Goal: Task Accomplishment & Management: Manage account settings

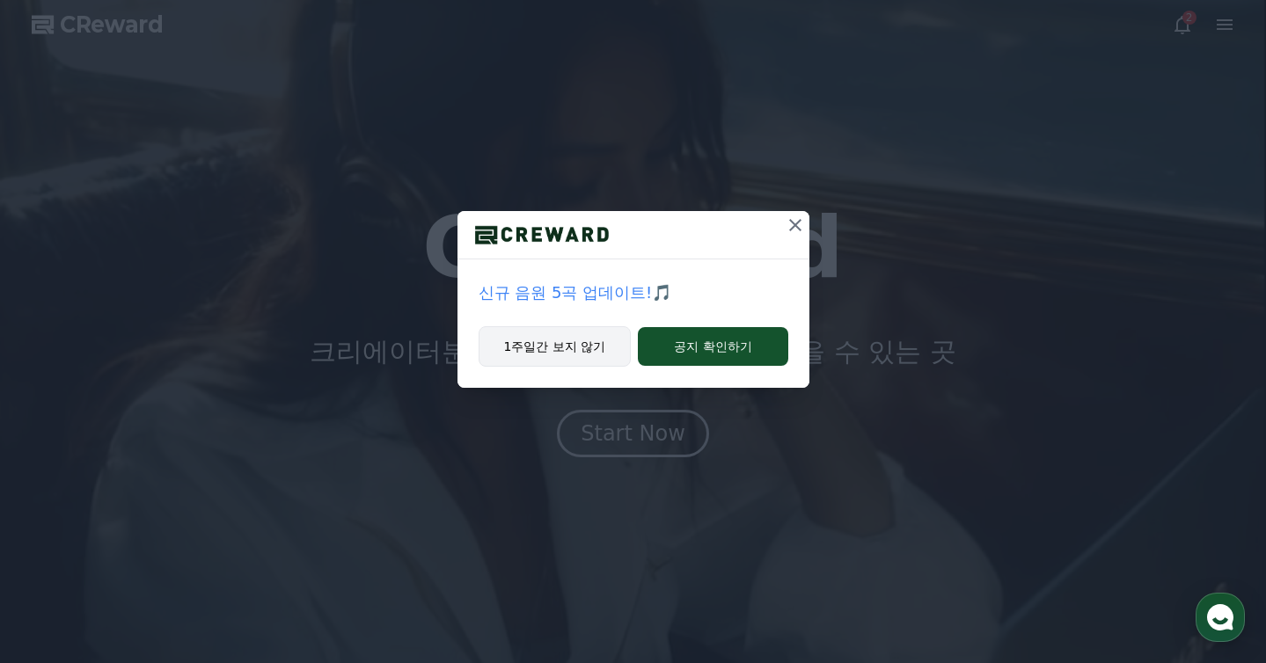
click at [543, 357] on button "1주일간 보지 않기" at bounding box center [554, 346] width 153 height 40
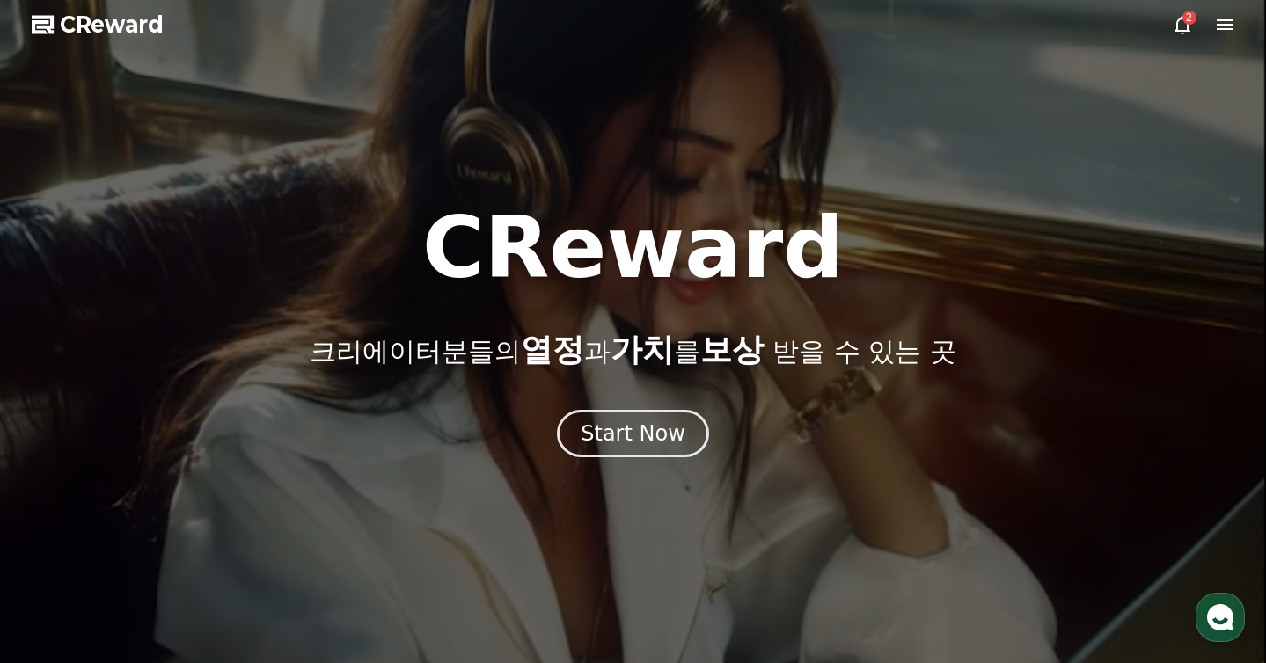
click at [1187, 32] on icon at bounding box center [1182, 25] width 16 height 18
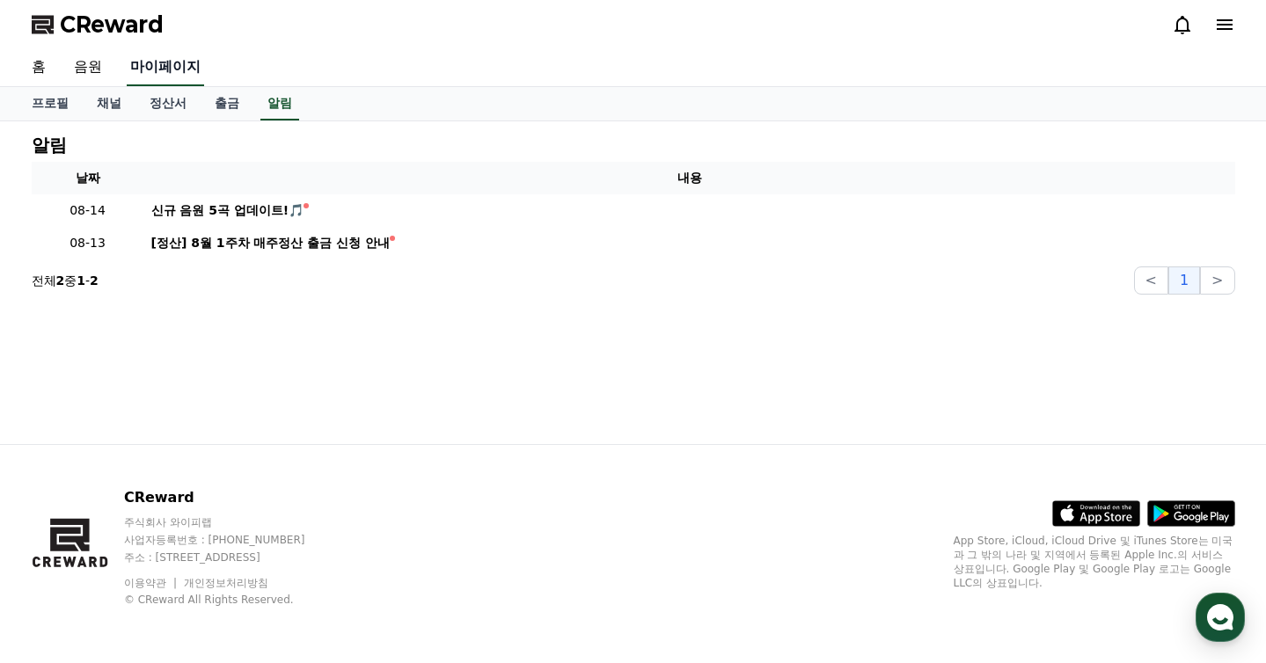
click at [160, 67] on link "마이페이지" at bounding box center [165, 67] width 77 height 37
select select "**********"
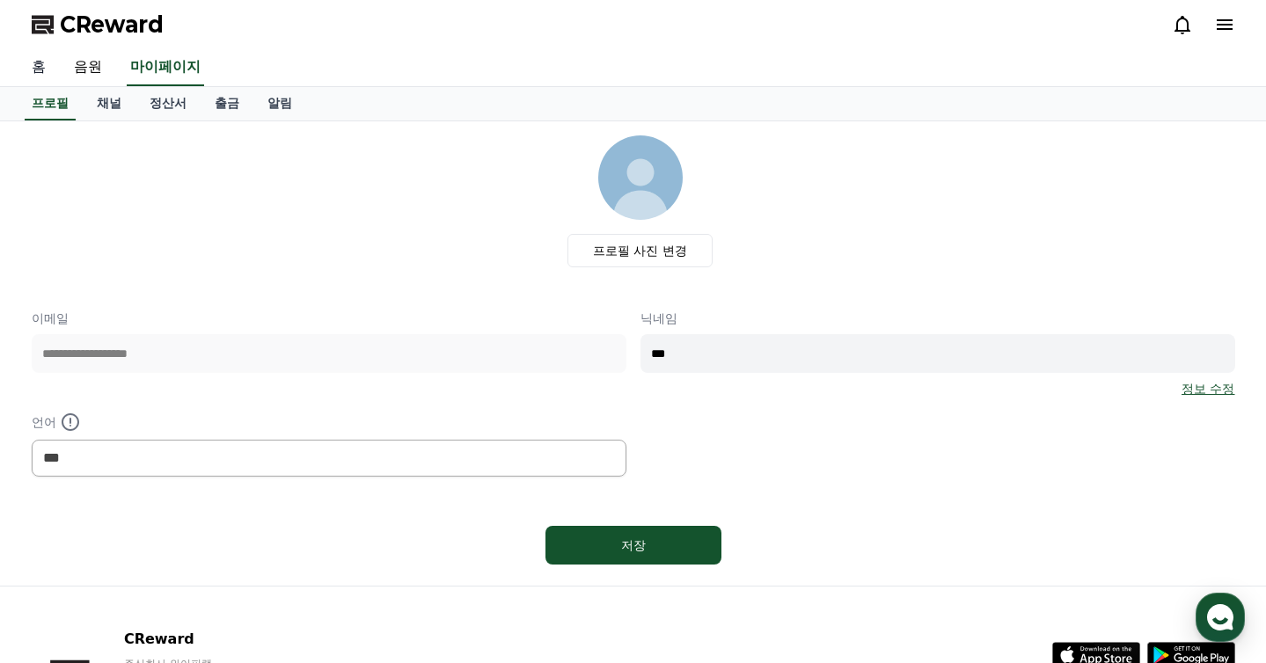
click at [35, 71] on link "홈" at bounding box center [39, 67] width 42 height 37
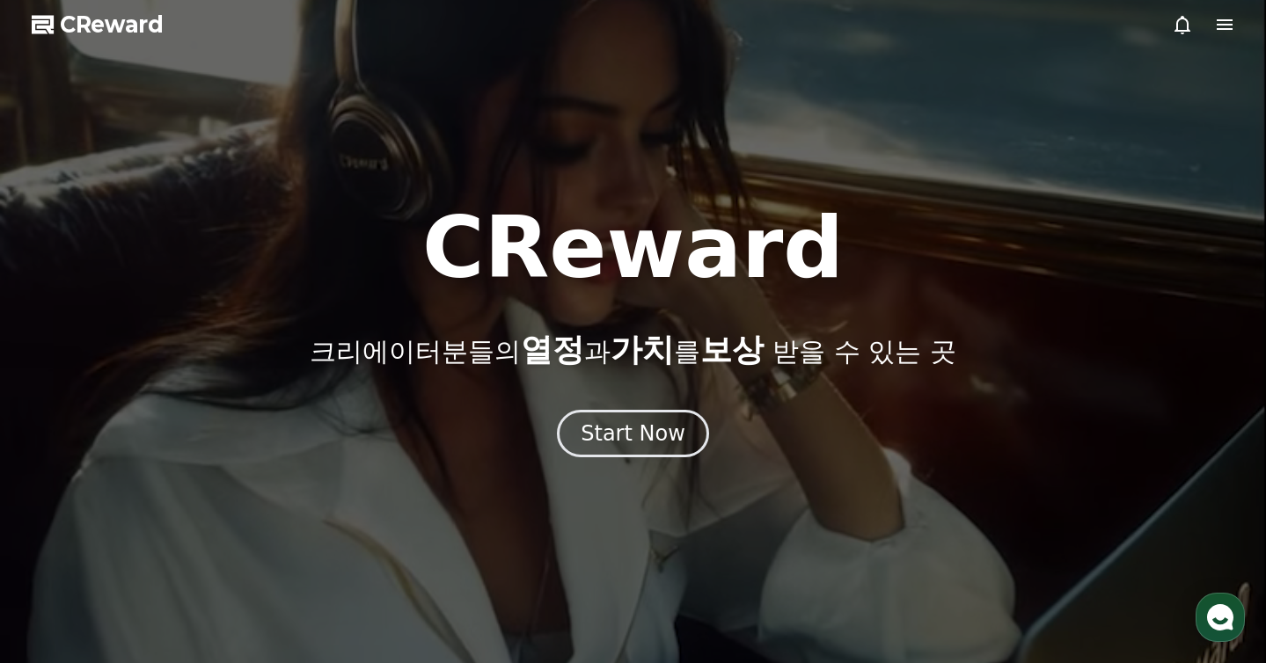
click at [1166, 25] on div at bounding box center [633, 331] width 1266 height 663
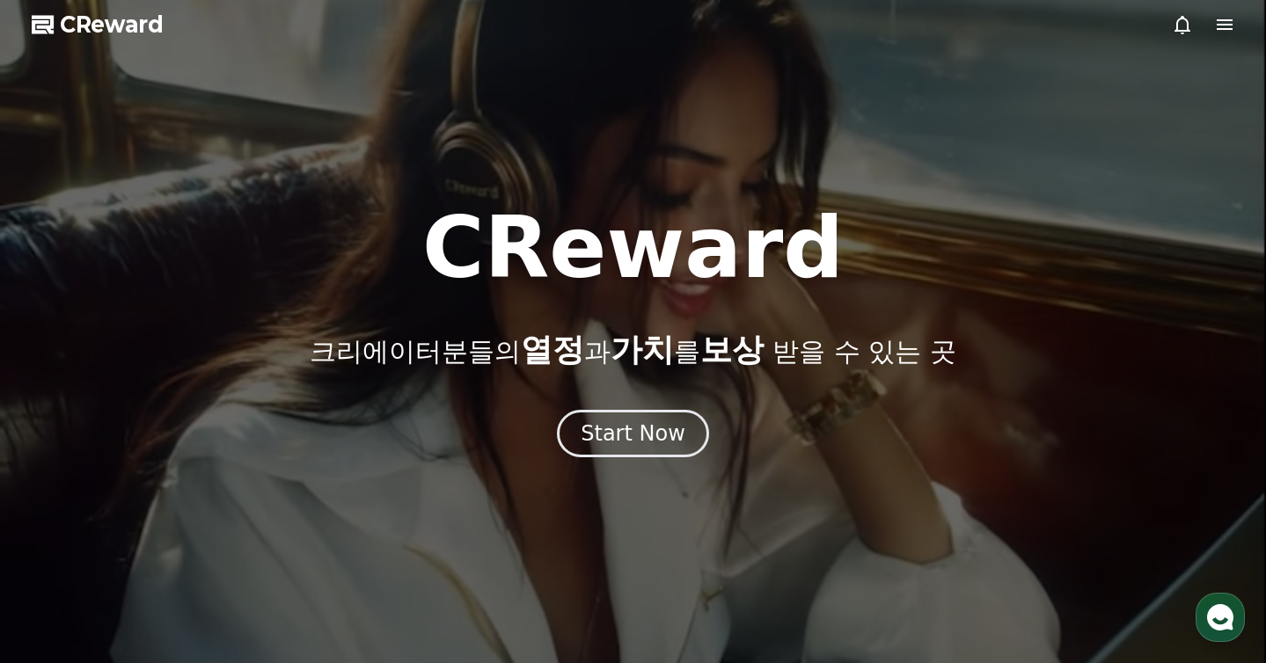
click at [1180, 25] on icon at bounding box center [1182, 24] width 21 height 21
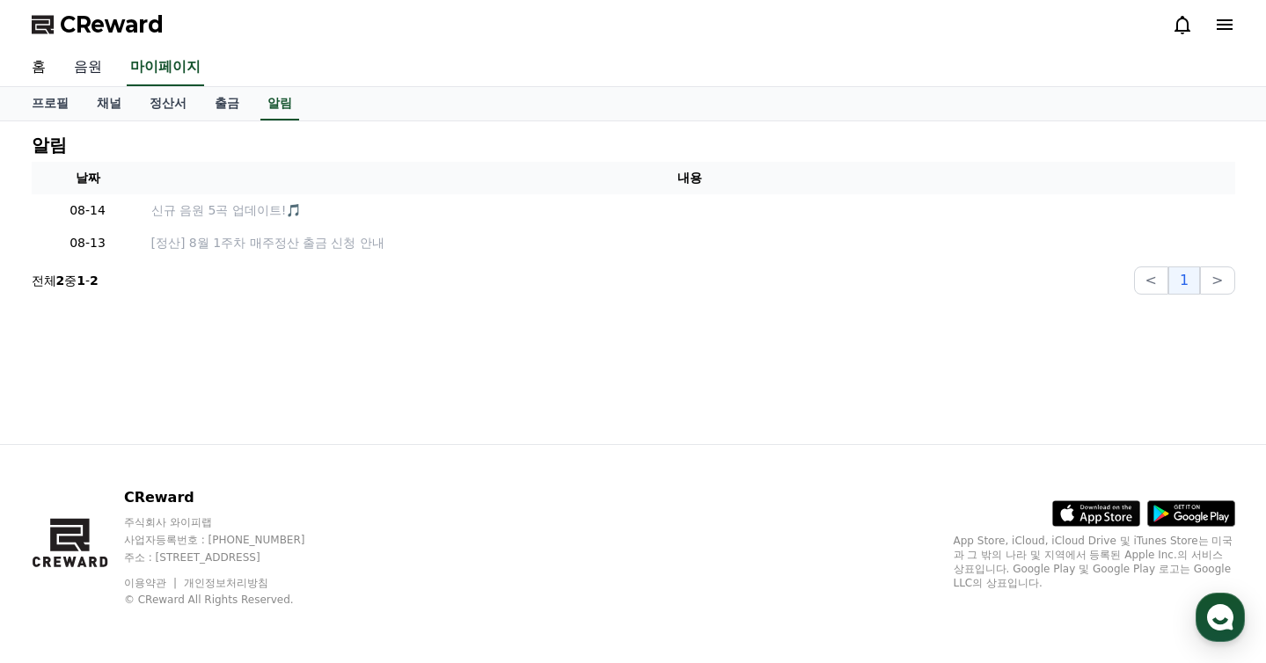
click at [72, 62] on link "음원" at bounding box center [88, 67] width 56 height 37
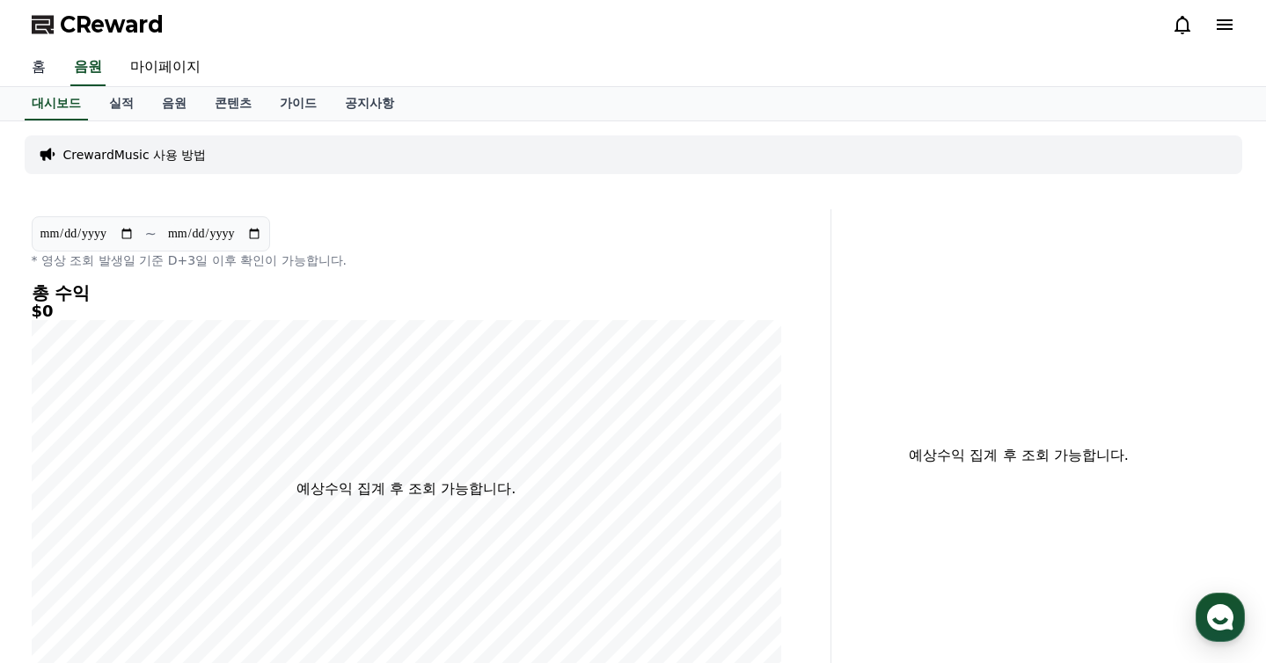
click at [44, 72] on link "홈" at bounding box center [39, 67] width 42 height 37
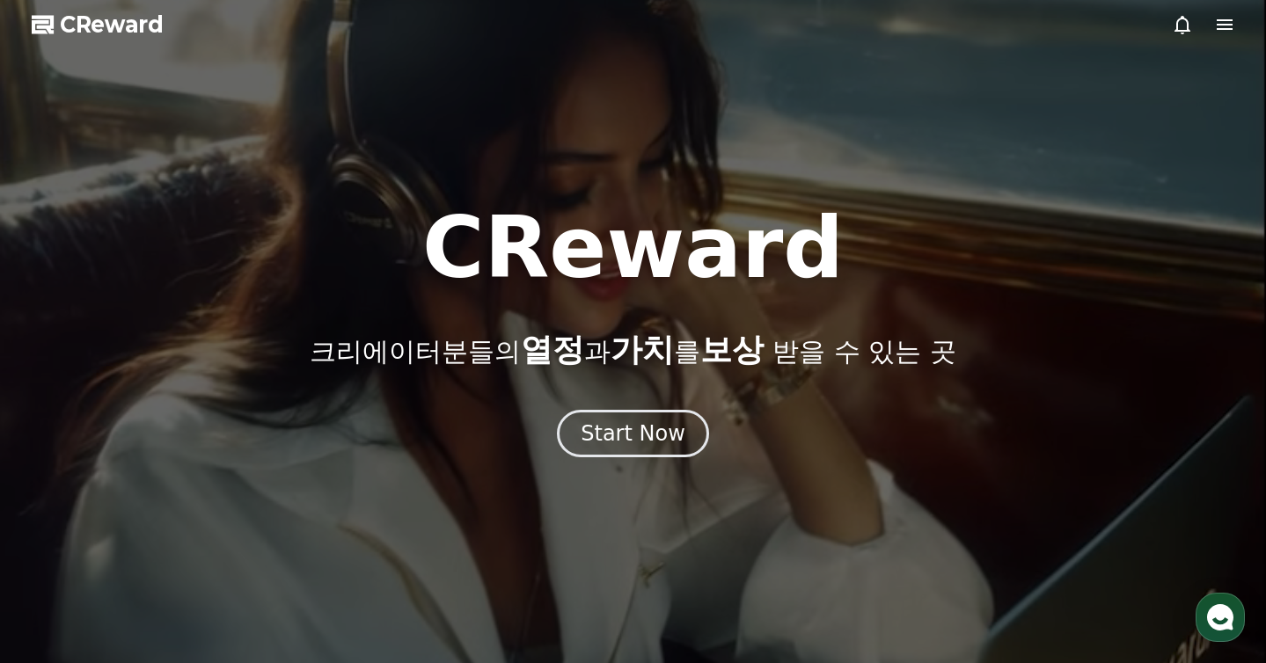
click at [1223, 25] on icon at bounding box center [1224, 24] width 16 height 11
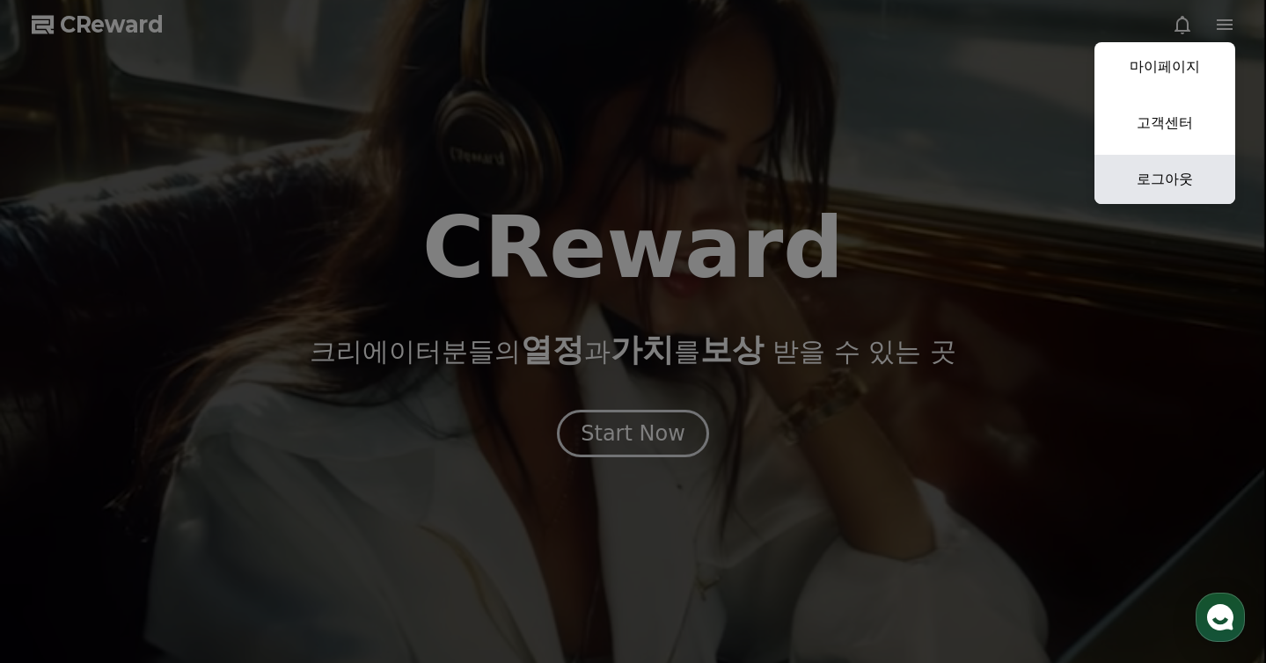
click at [1175, 194] on link "로그아웃" at bounding box center [1164, 179] width 141 height 49
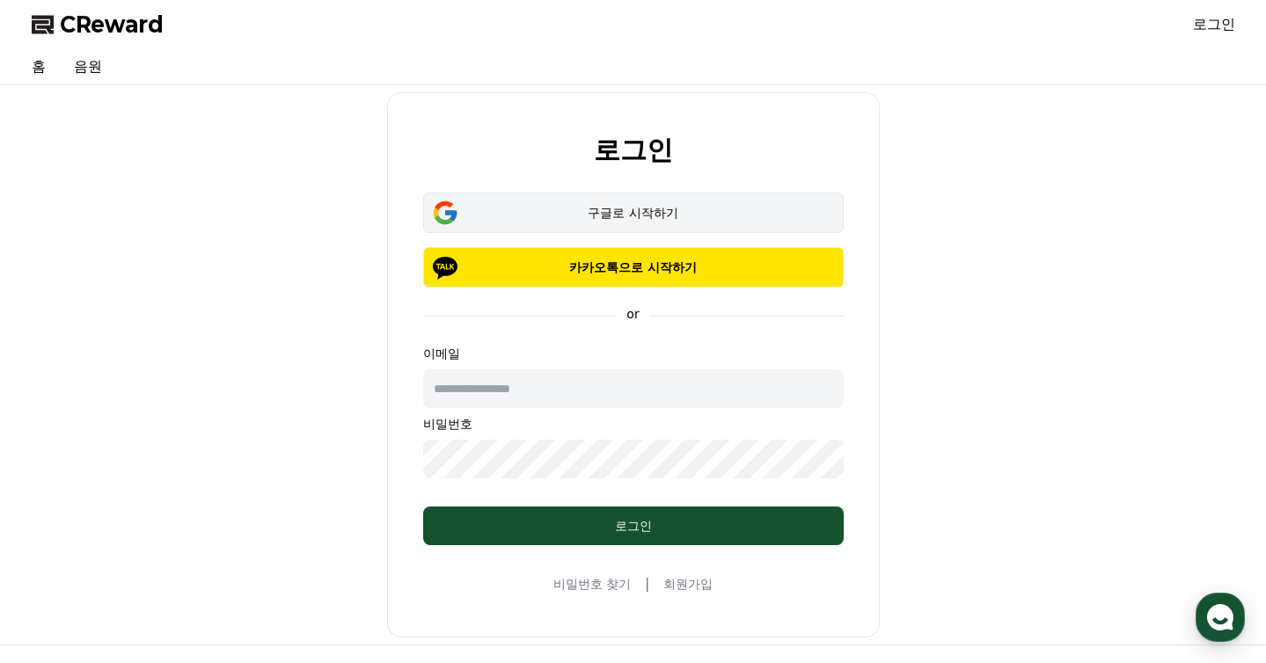
click at [717, 223] on button "구글로 시작하기" at bounding box center [633, 213] width 420 height 40
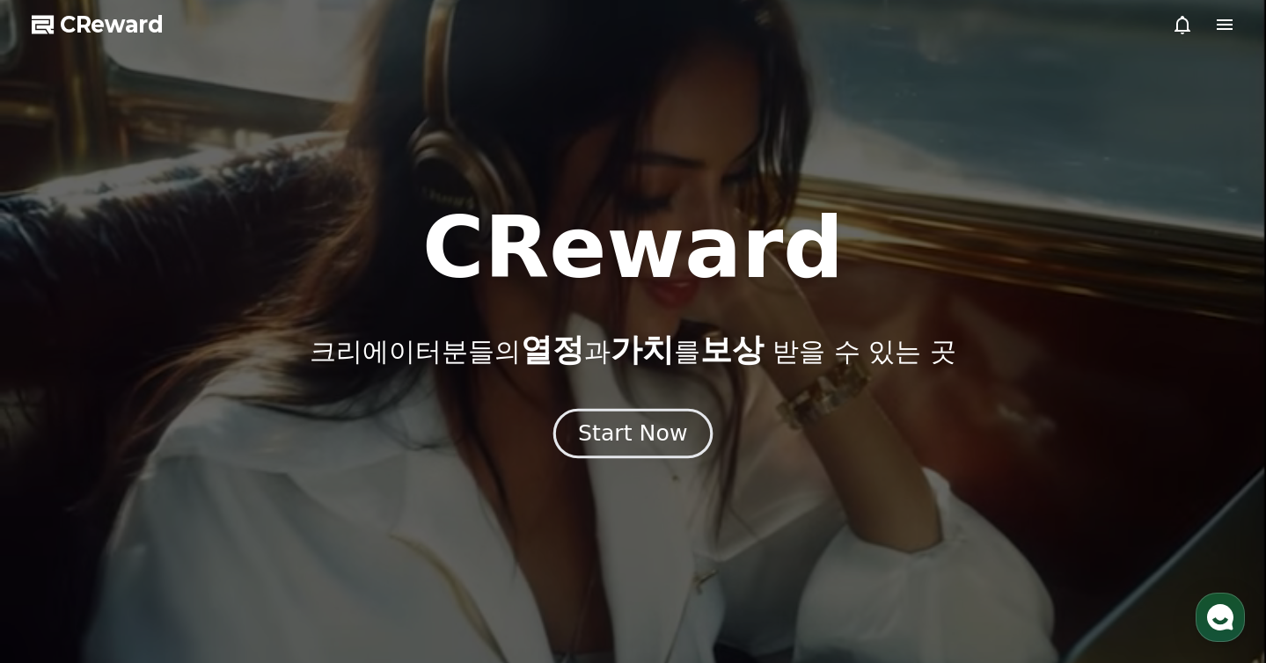
click at [653, 439] on div "Start Now" at bounding box center [632, 434] width 109 height 30
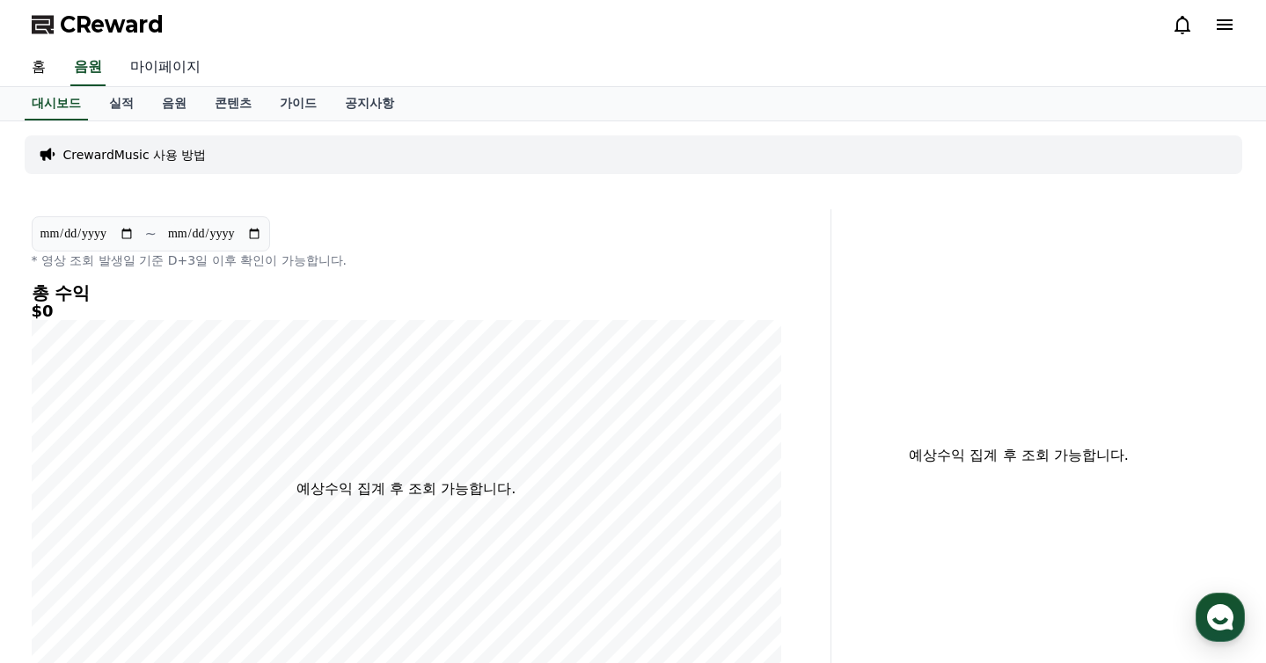
click at [181, 77] on link "마이페이지" at bounding box center [165, 67] width 99 height 37
select select "**********"
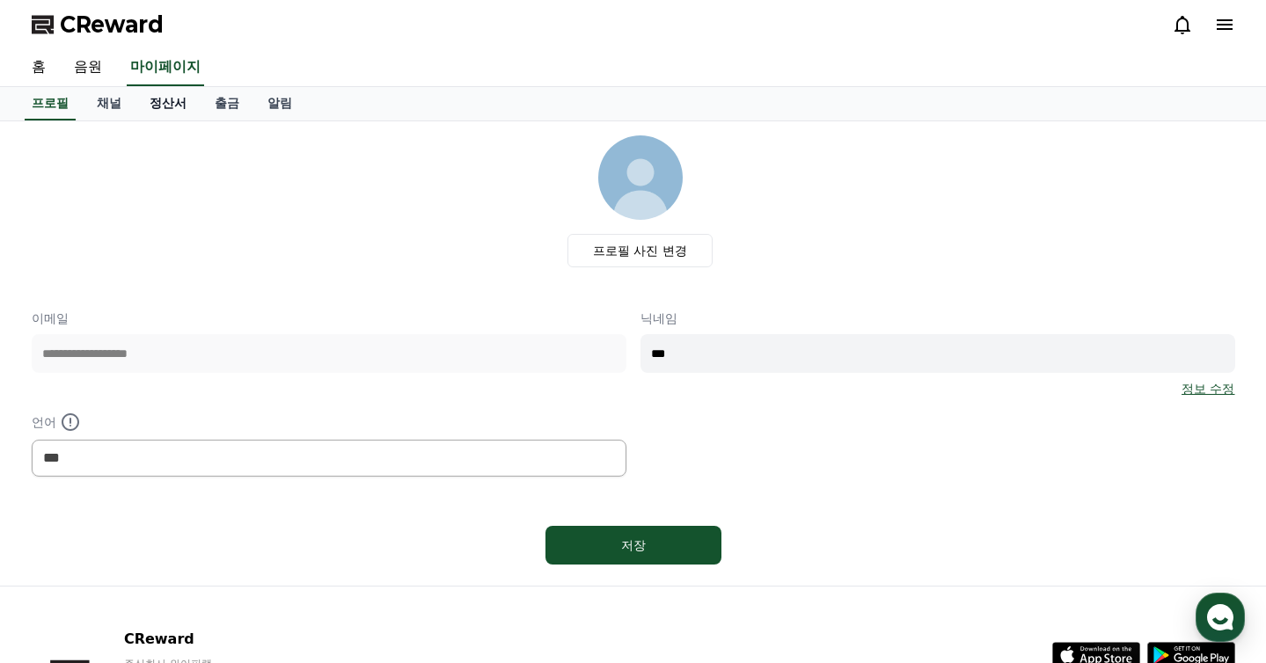
click at [168, 108] on link "정산서" at bounding box center [167, 103] width 65 height 33
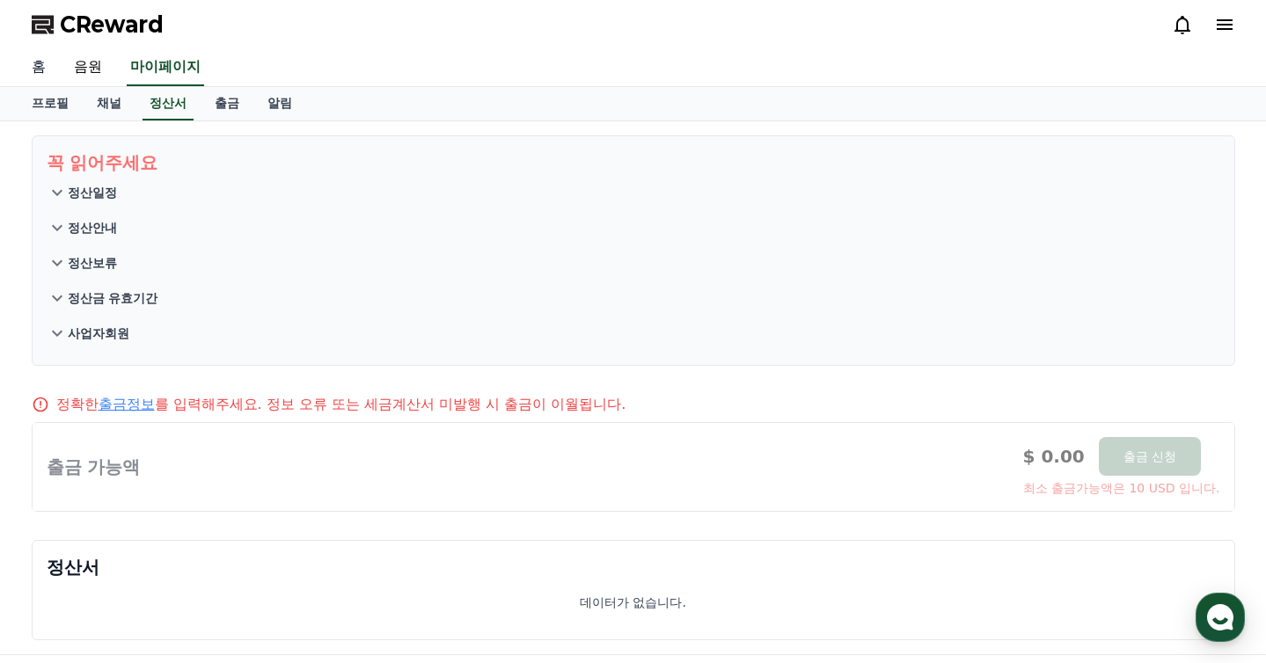
click at [25, 72] on link "홈" at bounding box center [39, 67] width 42 height 37
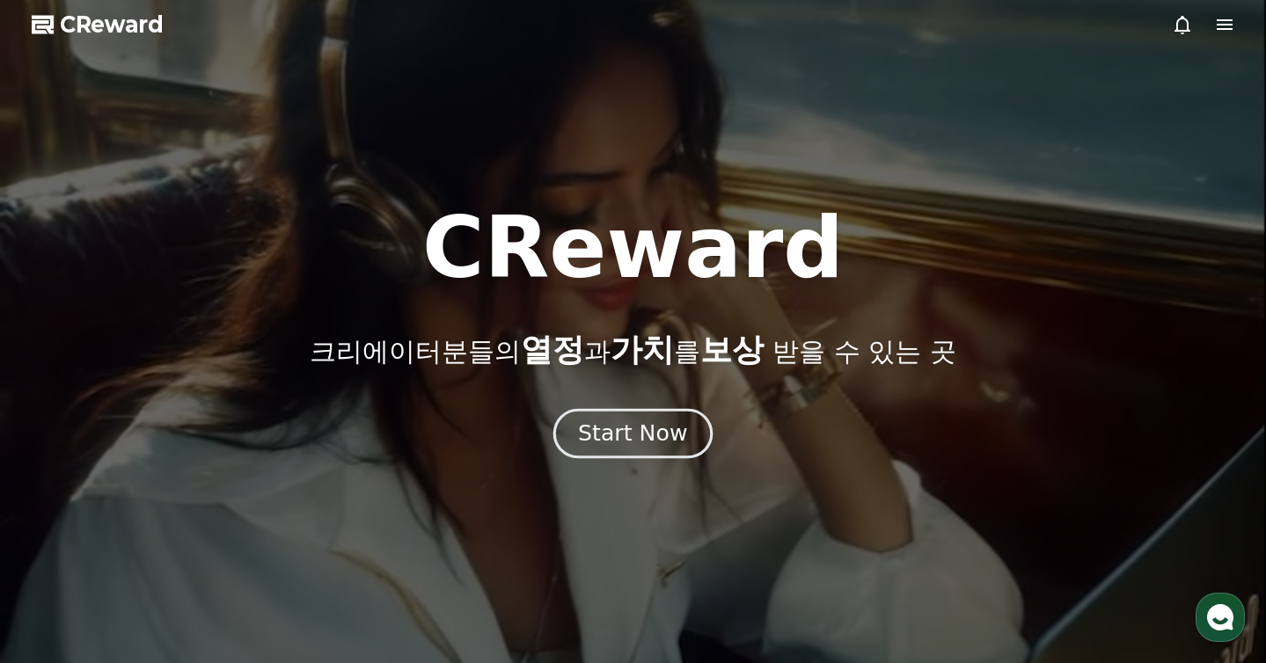
click at [625, 428] on div "Start Now" at bounding box center [632, 434] width 109 height 30
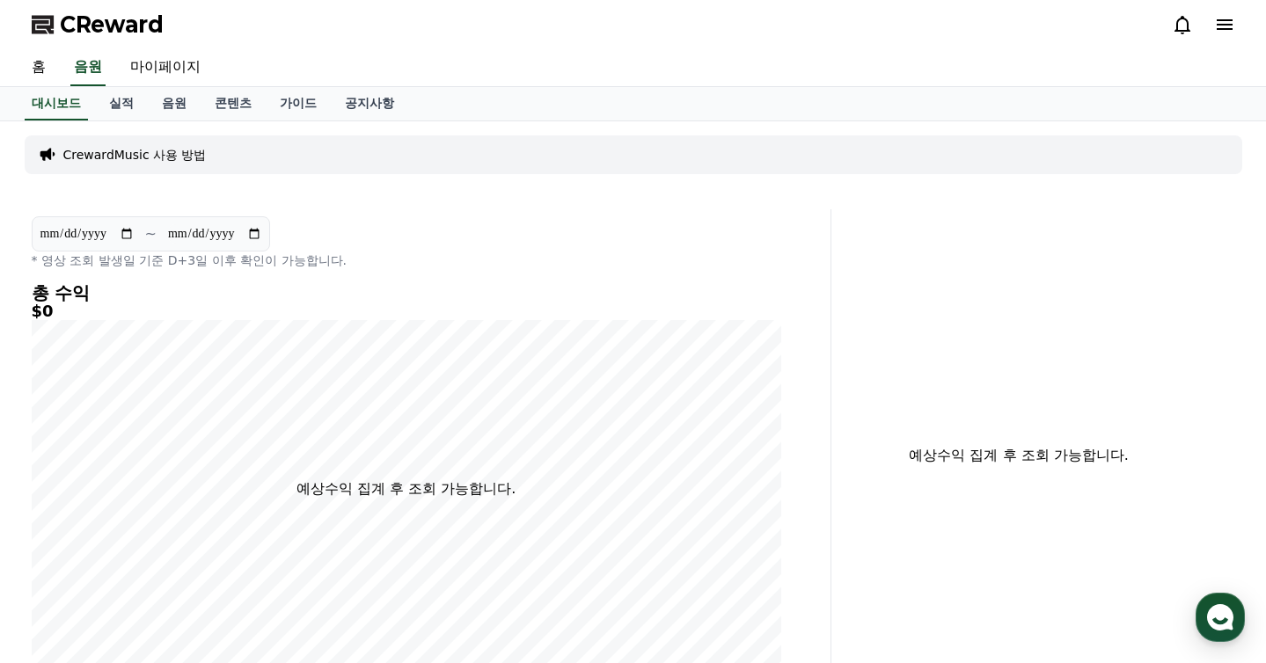
click at [186, 161] on p "CrewardMusic 사용 방법" at bounding box center [134, 155] width 143 height 18
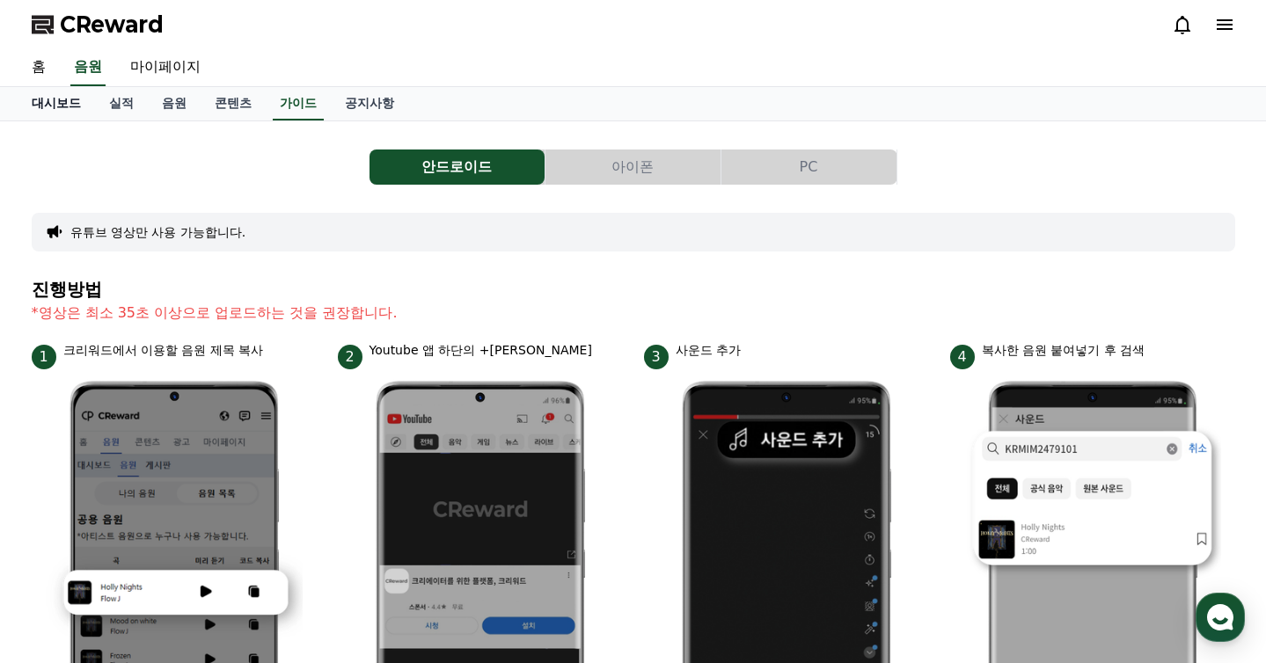
click at [49, 112] on link "대시보드" at bounding box center [56, 103] width 77 height 33
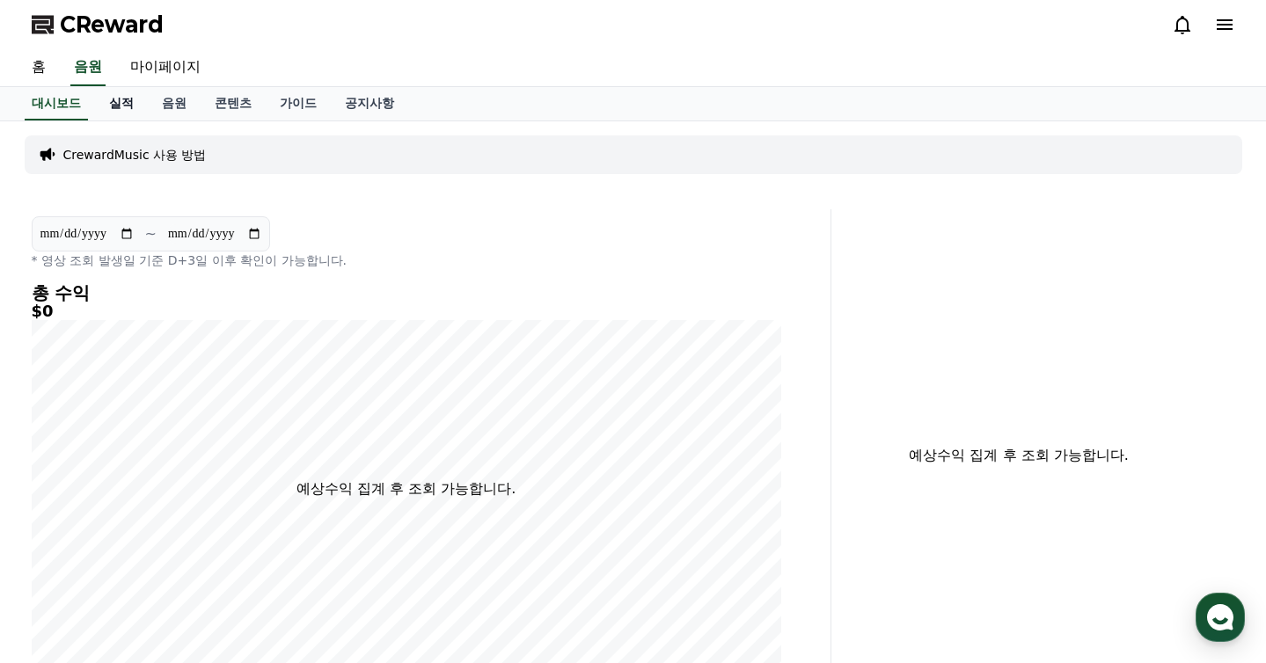
click at [126, 108] on link "실적" at bounding box center [121, 103] width 53 height 33
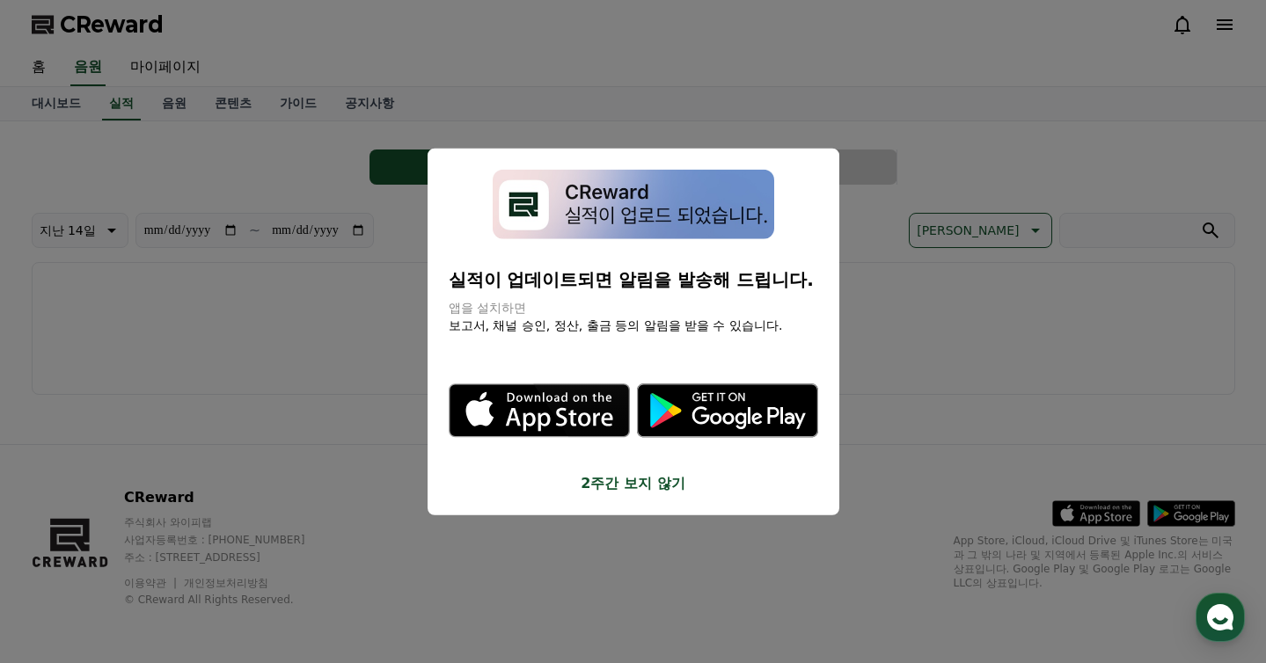
click at [605, 481] on button "2주간 보지 않기" at bounding box center [633, 482] width 369 height 21
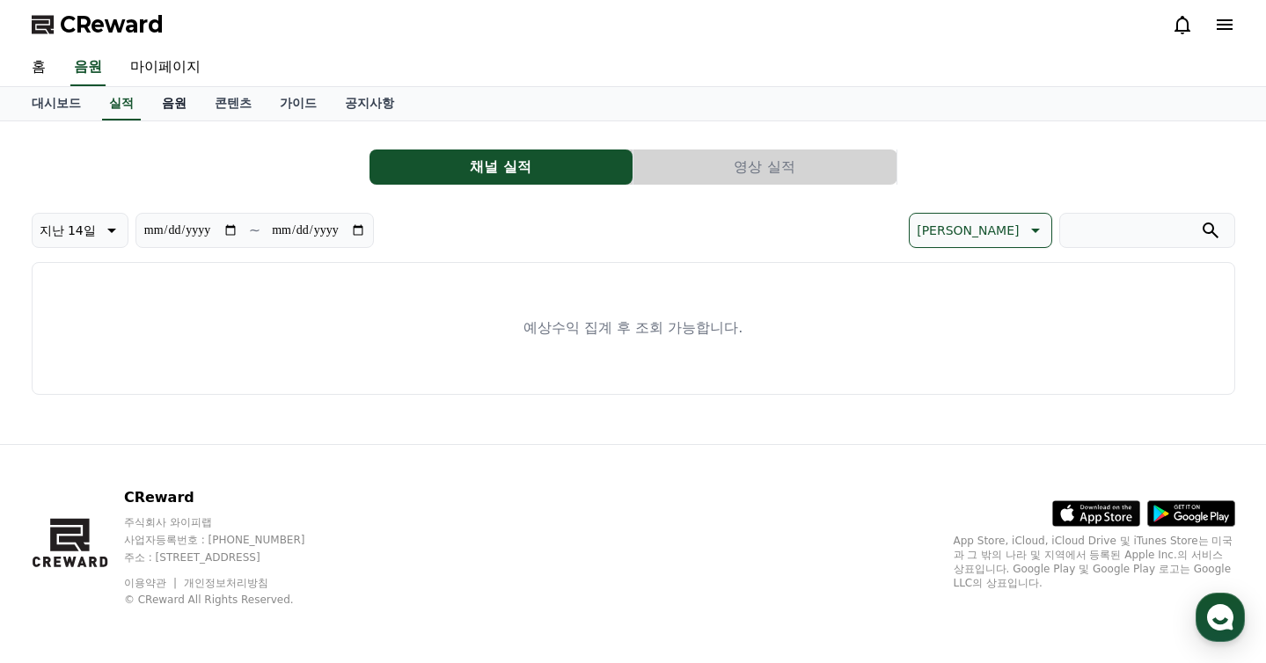
click at [174, 111] on link "음원" at bounding box center [174, 103] width 53 height 33
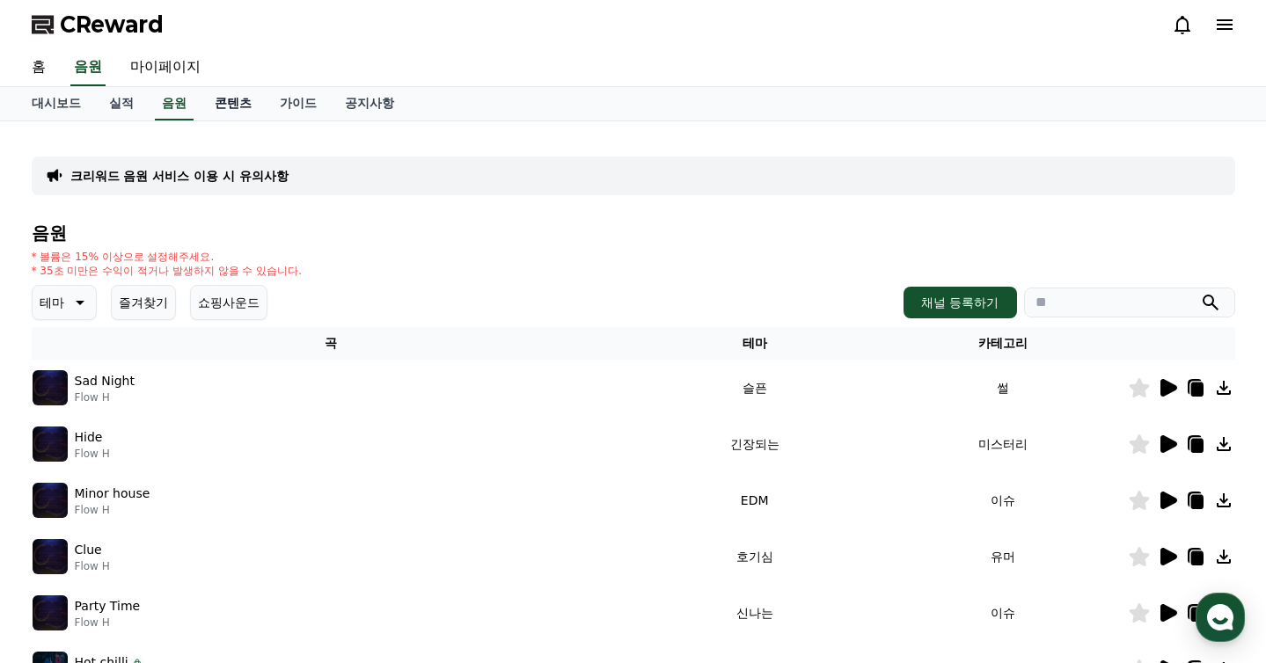
click at [231, 114] on link "콘텐츠" at bounding box center [233, 103] width 65 height 33
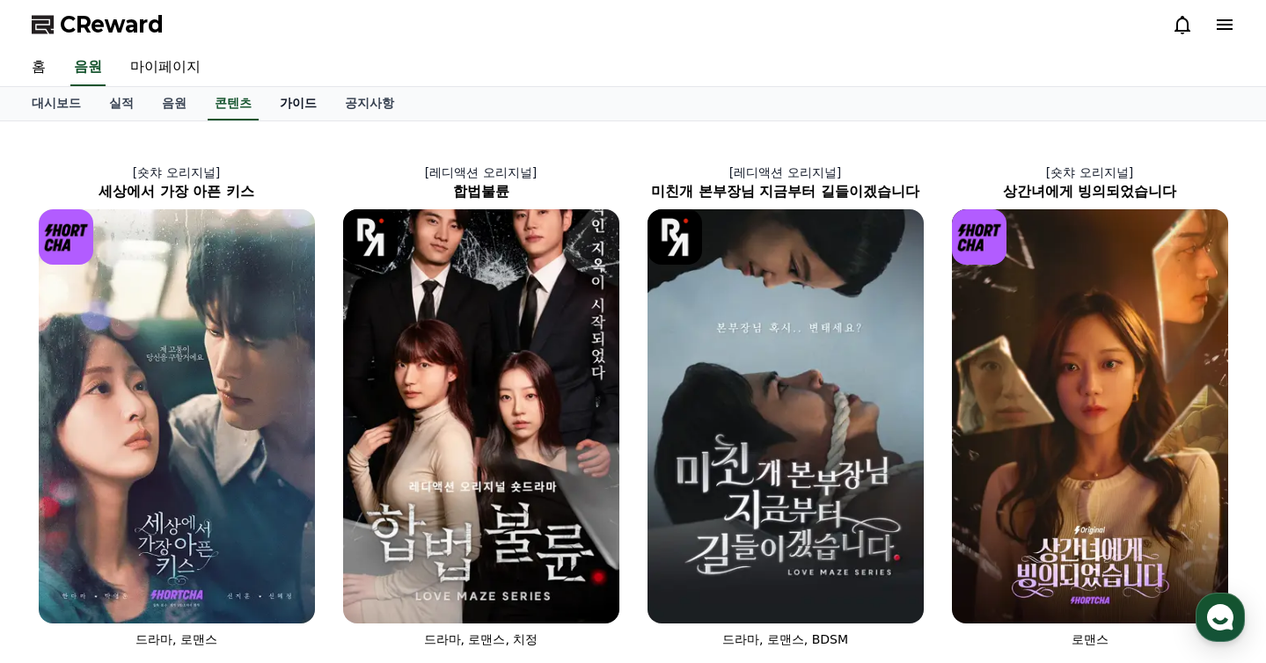
click at [285, 108] on link "가이드" at bounding box center [298, 103] width 65 height 33
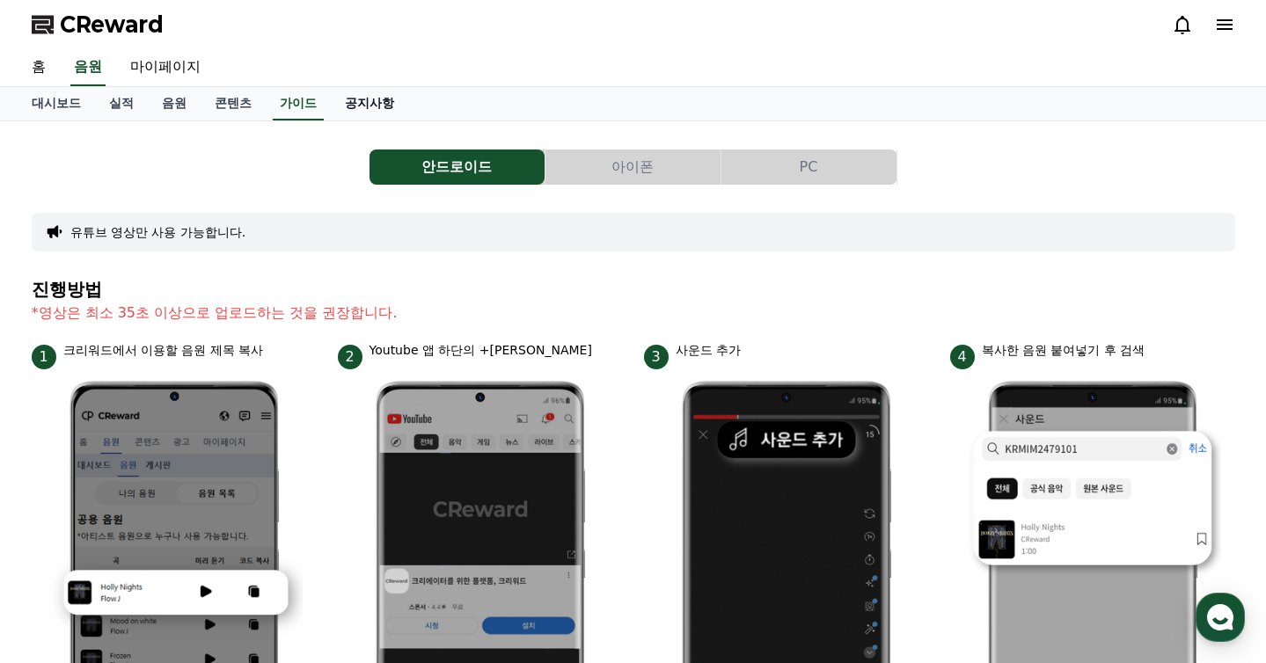
click at [361, 106] on link "공지사항" at bounding box center [369, 103] width 77 height 33
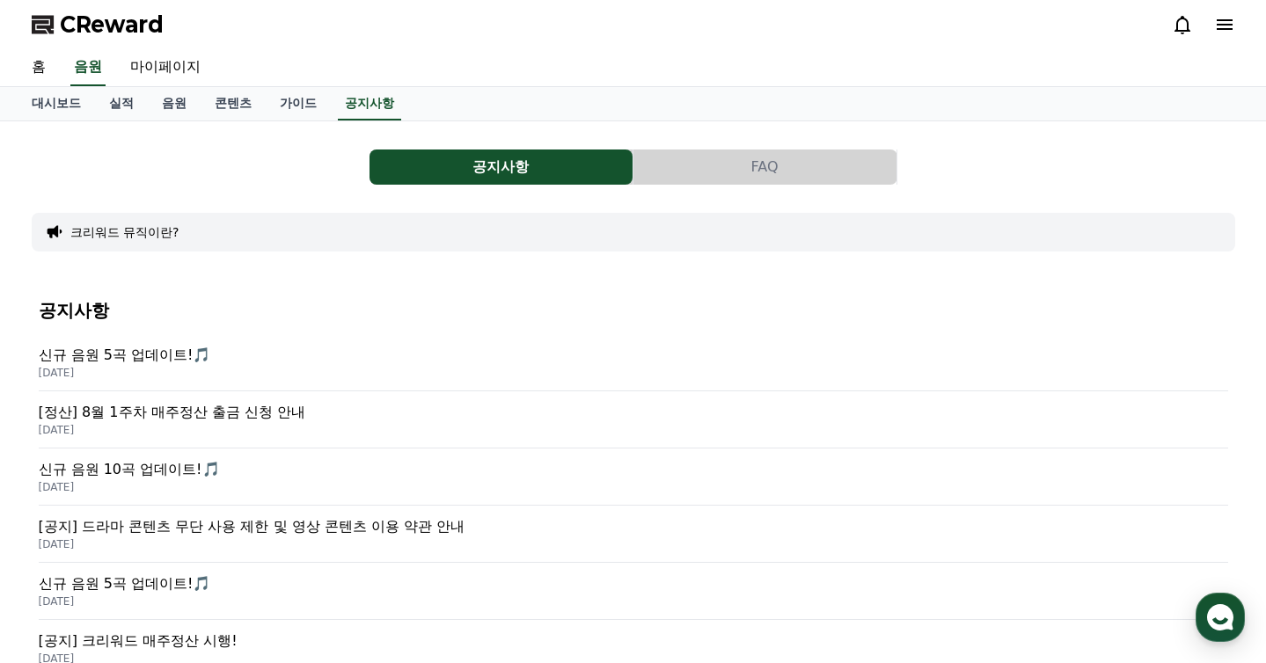
click at [286, 123] on div "공지사항 FAQ 크리워드 뮤직이란? 공지사항 신규 음원 5곡 업데이트!🎵 [DATE] [정산] 8월 1주차 매주정산 출금 신청 안내 [DATE…" at bounding box center [633, 616] width 1231 height 991
click at [287, 114] on link "가이드" at bounding box center [298, 103] width 65 height 33
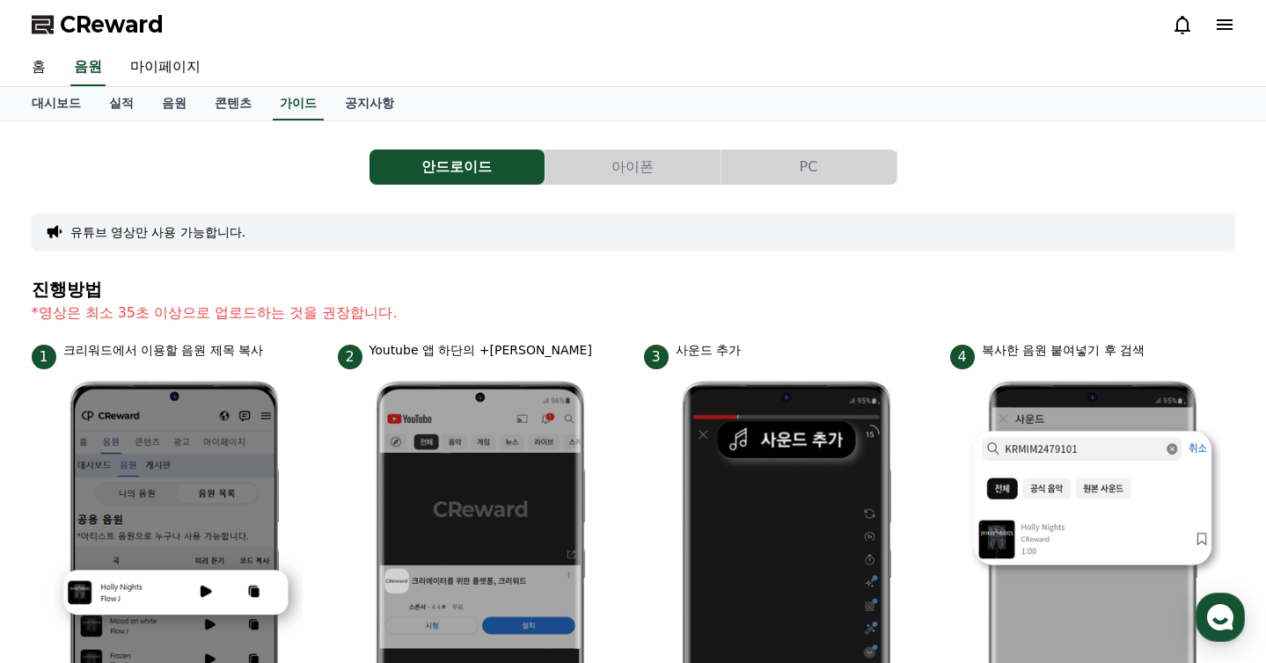
click at [40, 52] on link "홈" at bounding box center [39, 67] width 42 height 37
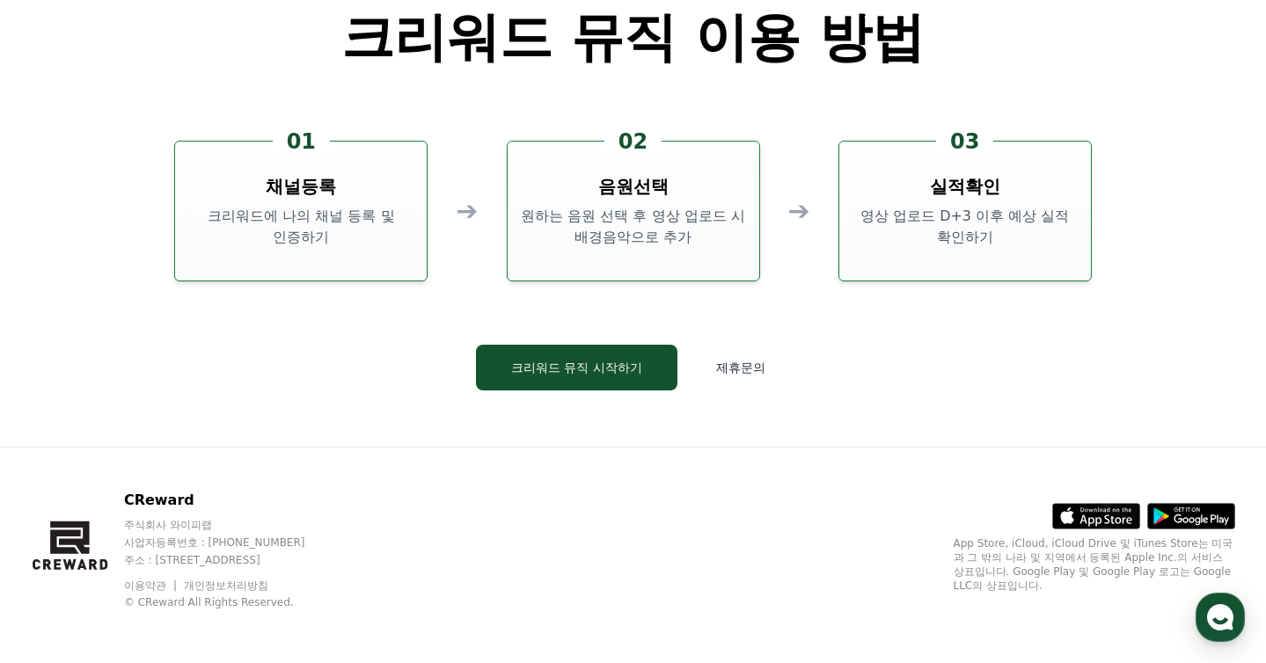
scroll to position [4766, 0]
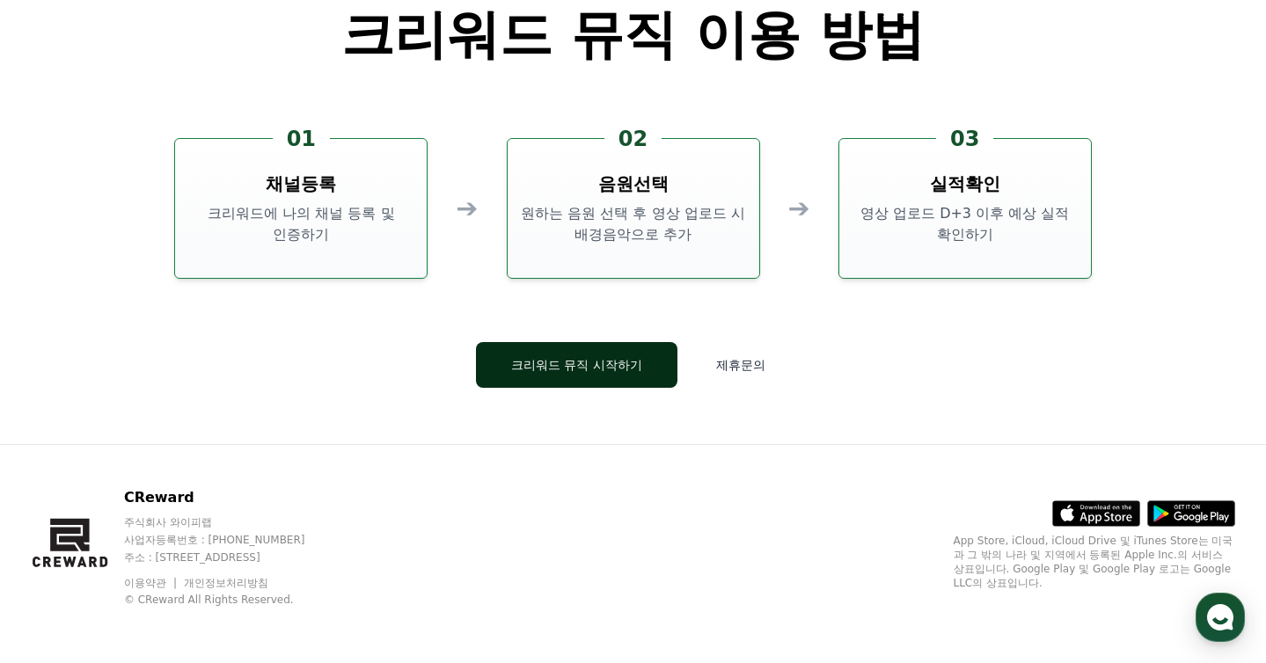
click at [589, 352] on button "크리워드 뮤직 시작하기" at bounding box center [576, 365] width 201 height 46
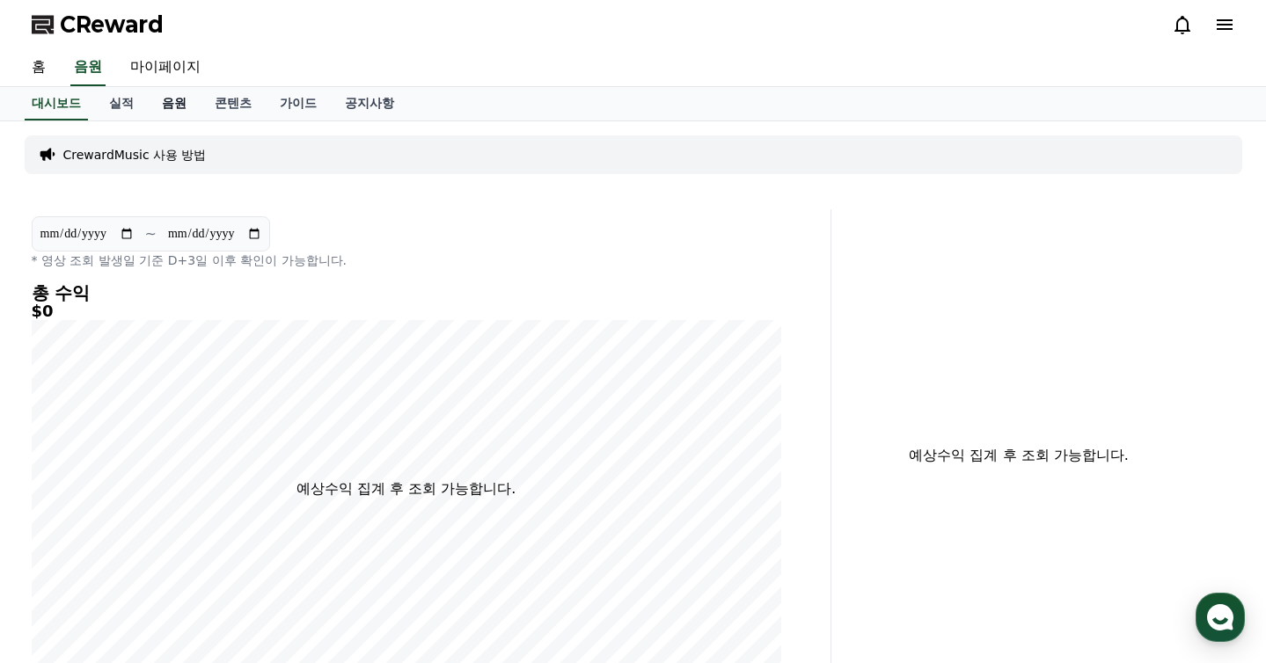
click at [154, 101] on link "음원" at bounding box center [174, 103] width 53 height 33
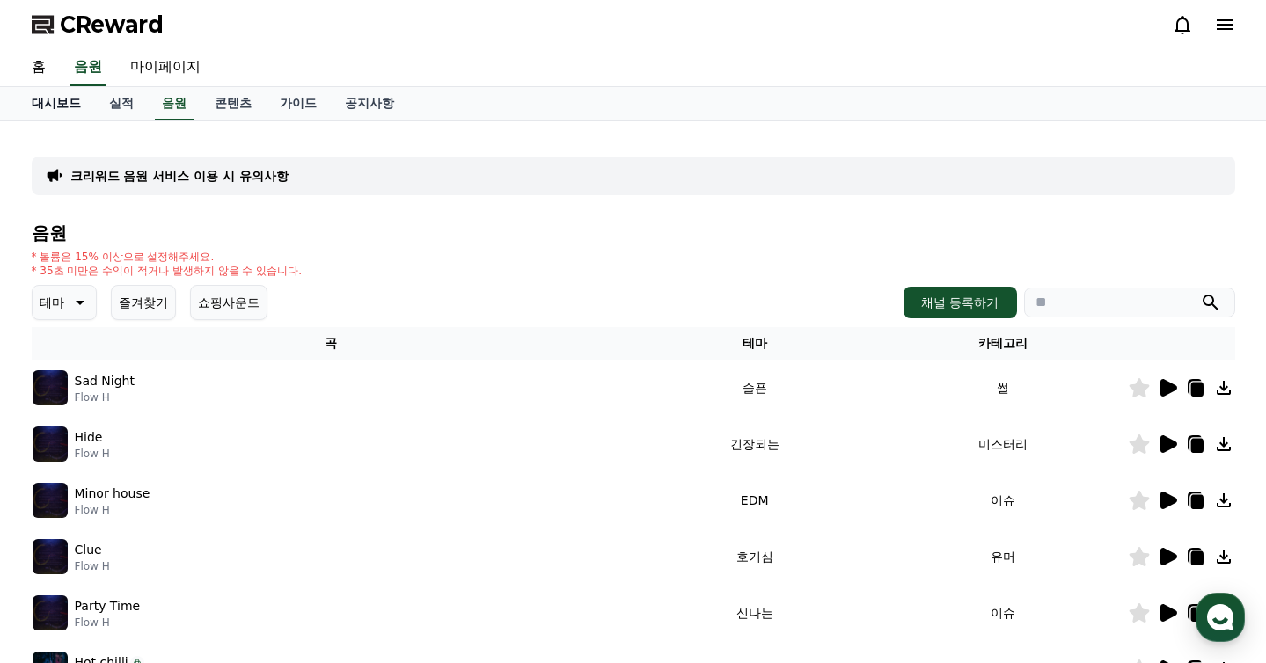
click at [58, 106] on link "대시보드" at bounding box center [56, 103] width 77 height 33
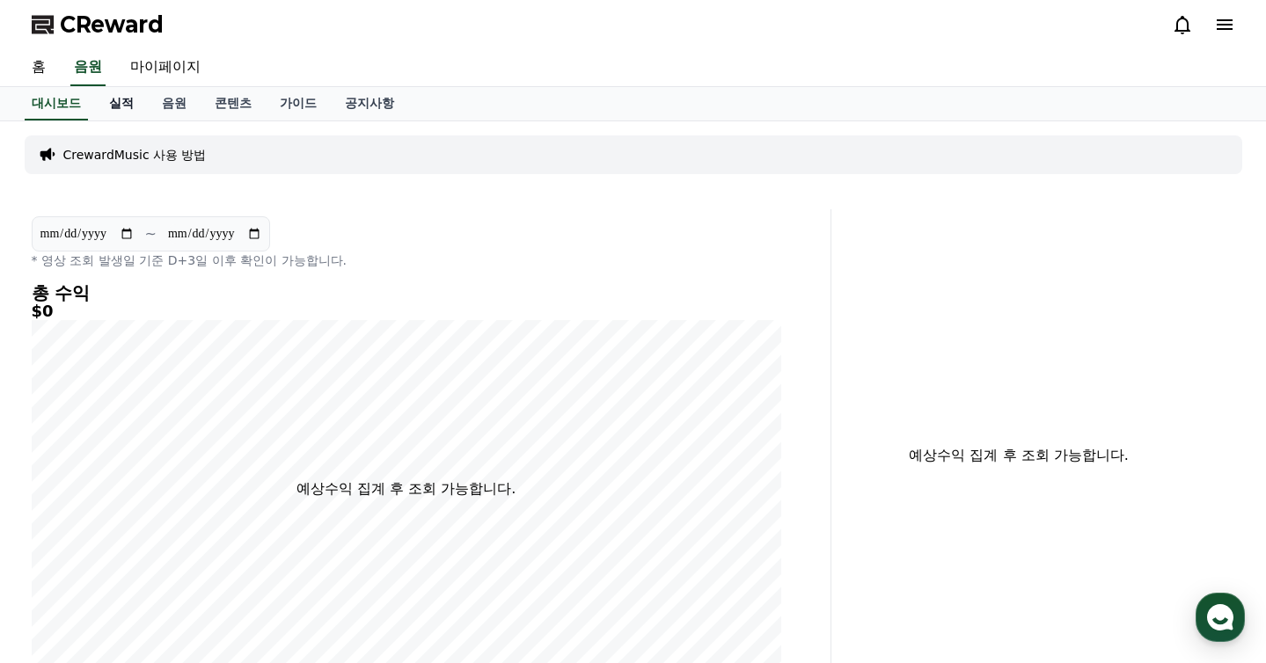
click at [127, 108] on link "실적" at bounding box center [121, 103] width 53 height 33
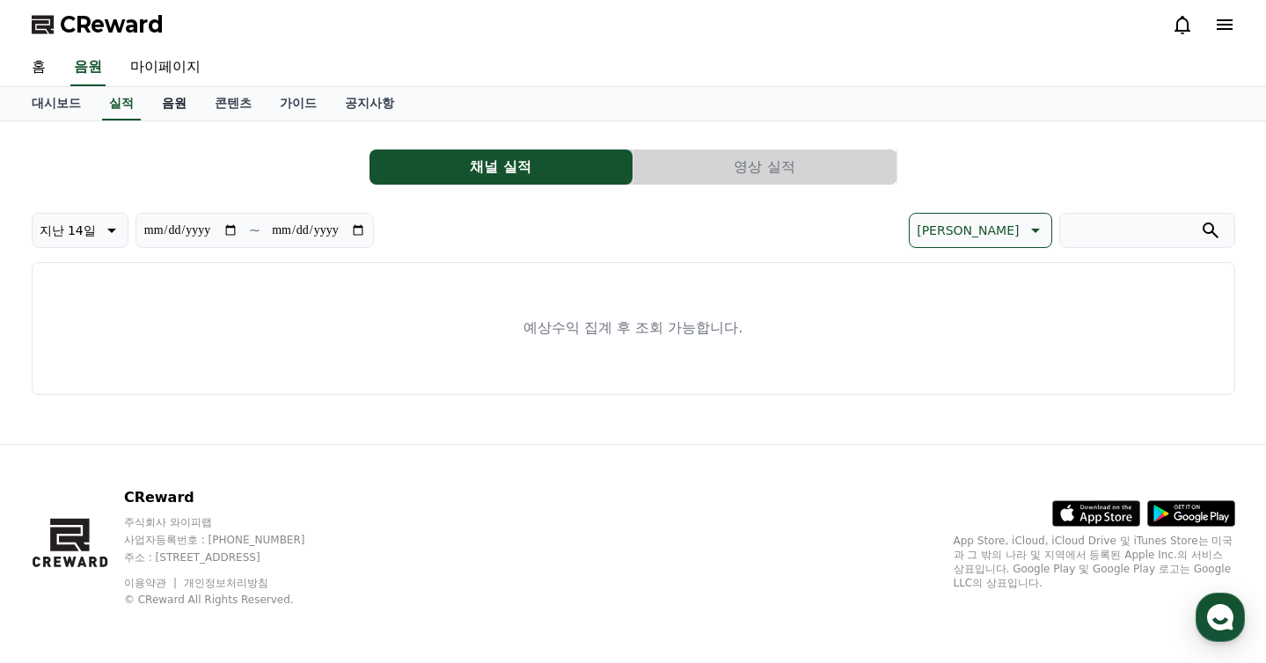
click at [167, 104] on link "음원" at bounding box center [174, 103] width 53 height 33
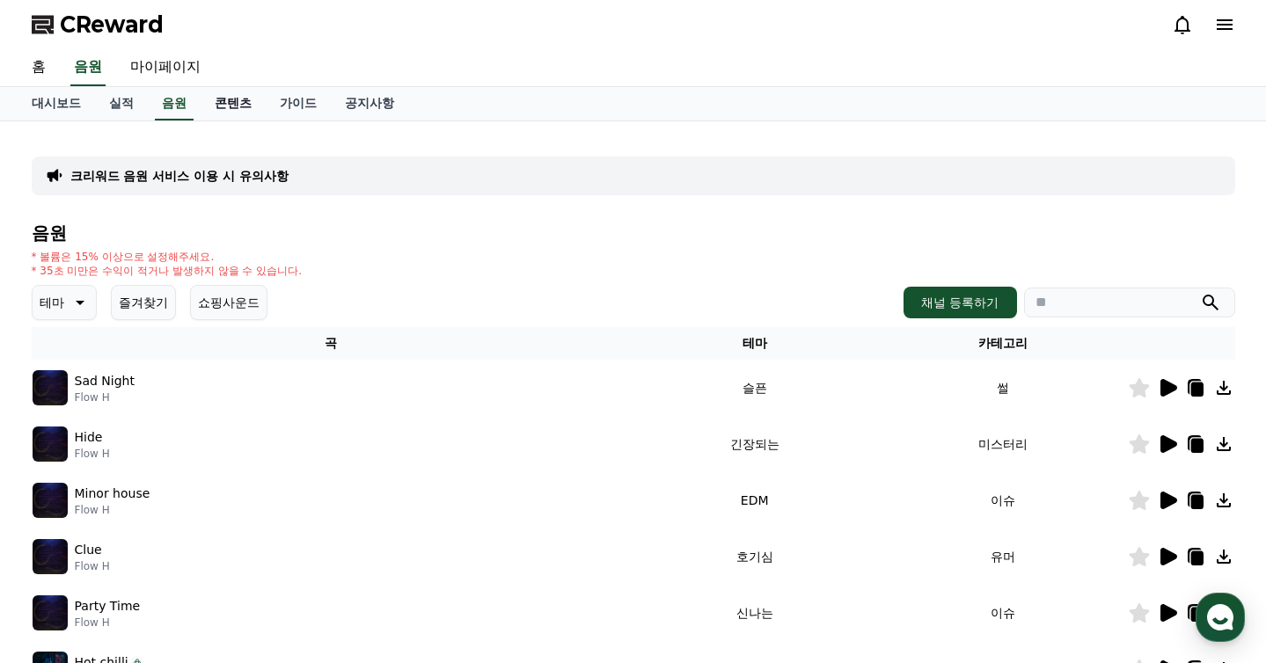
click at [232, 111] on link "콘텐츠" at bounding box center [233, 103] width 65 height 33
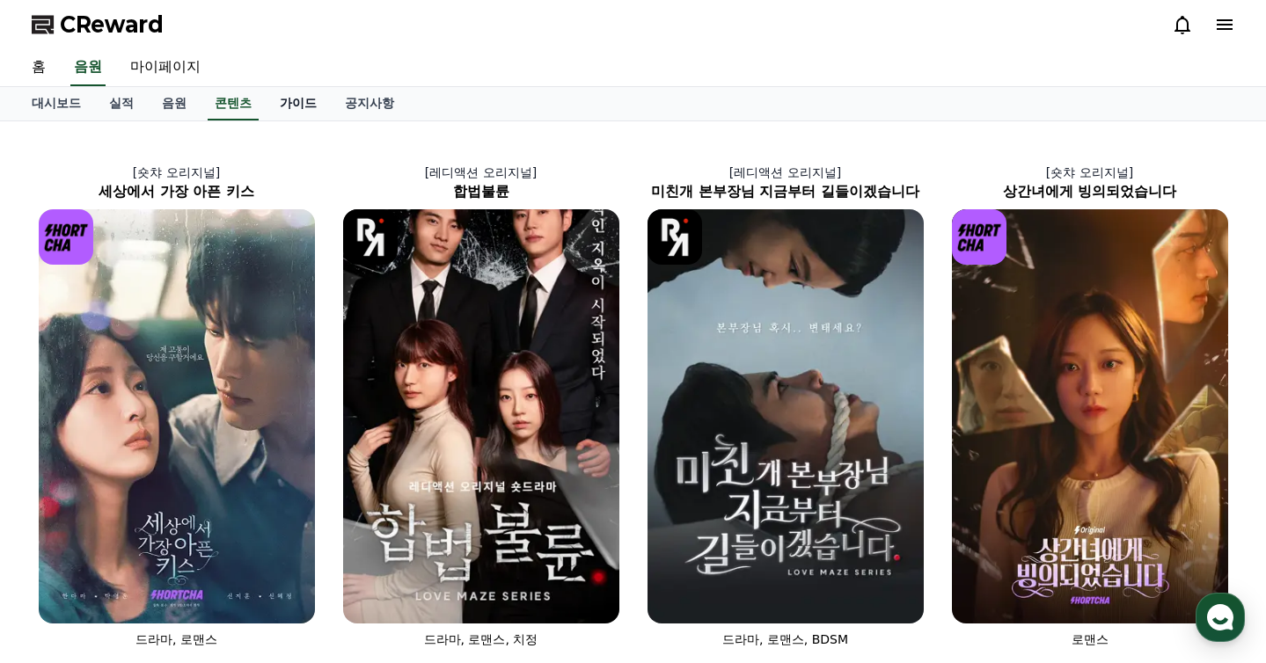
click at [286, 117] on link "가이드" at bounding box center [298, 103] width 65 height 33
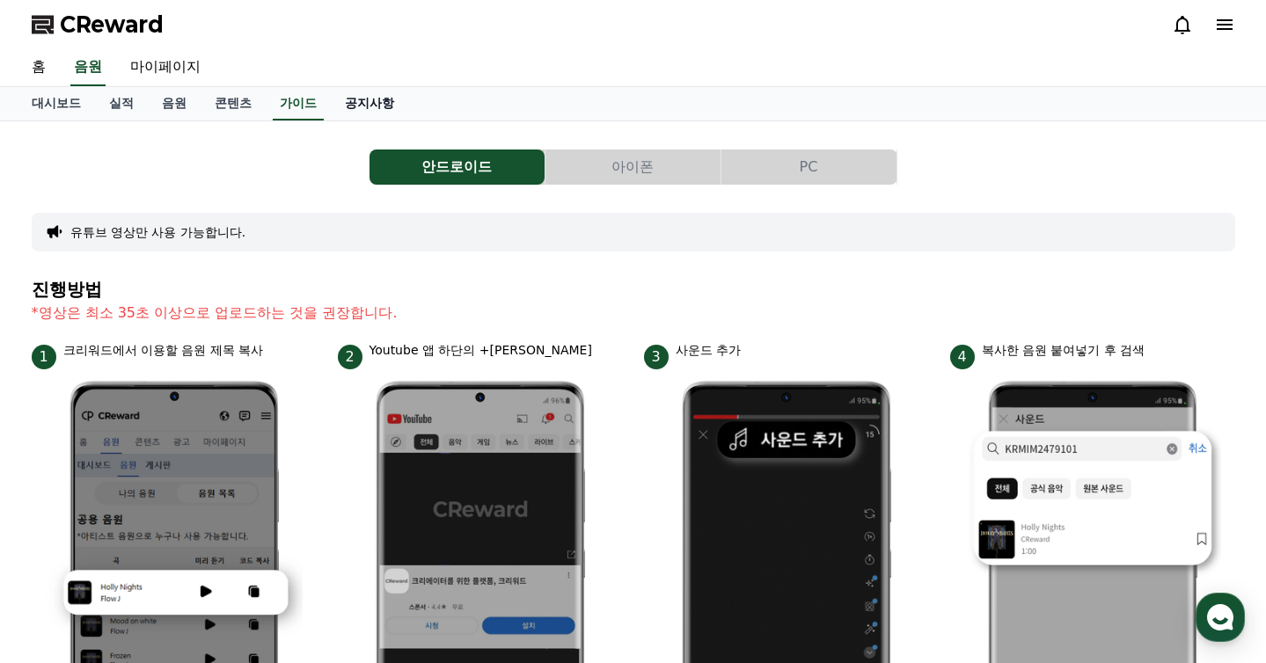
click at [362, 112] on link "공지사항" at bounding box center [369, 103] width 77 height 33
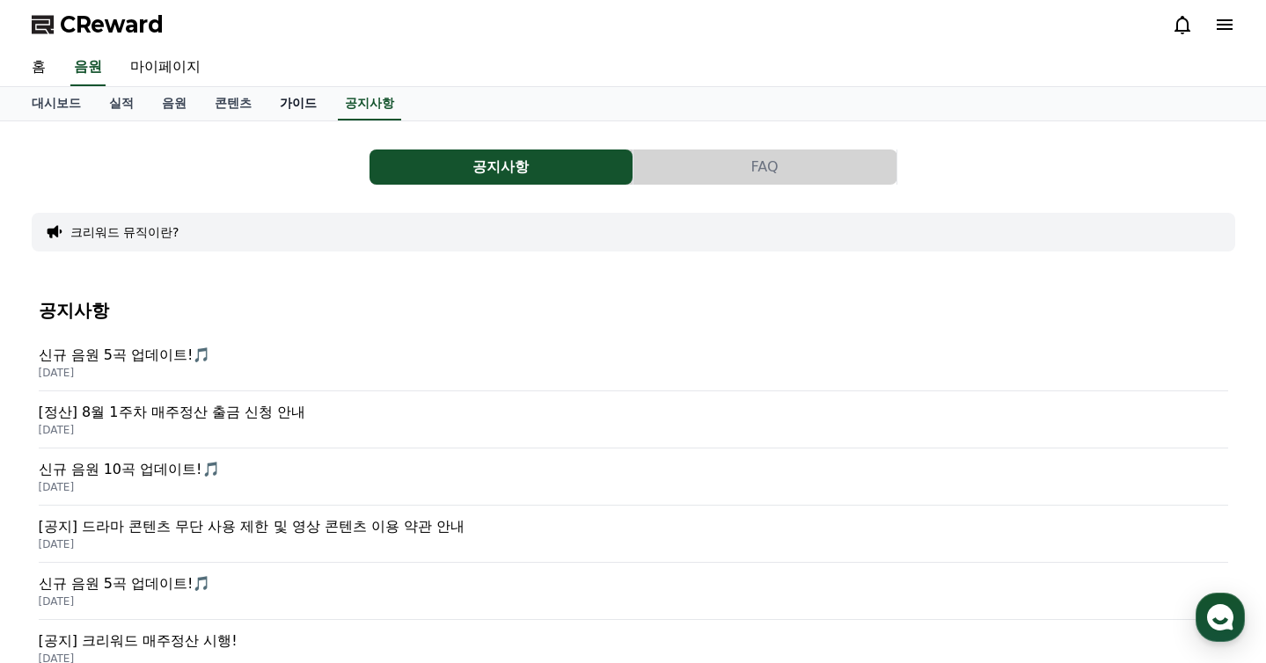
click at [307, 111] on link "가이드" at bounding box center [298, 103] width 65 height 33
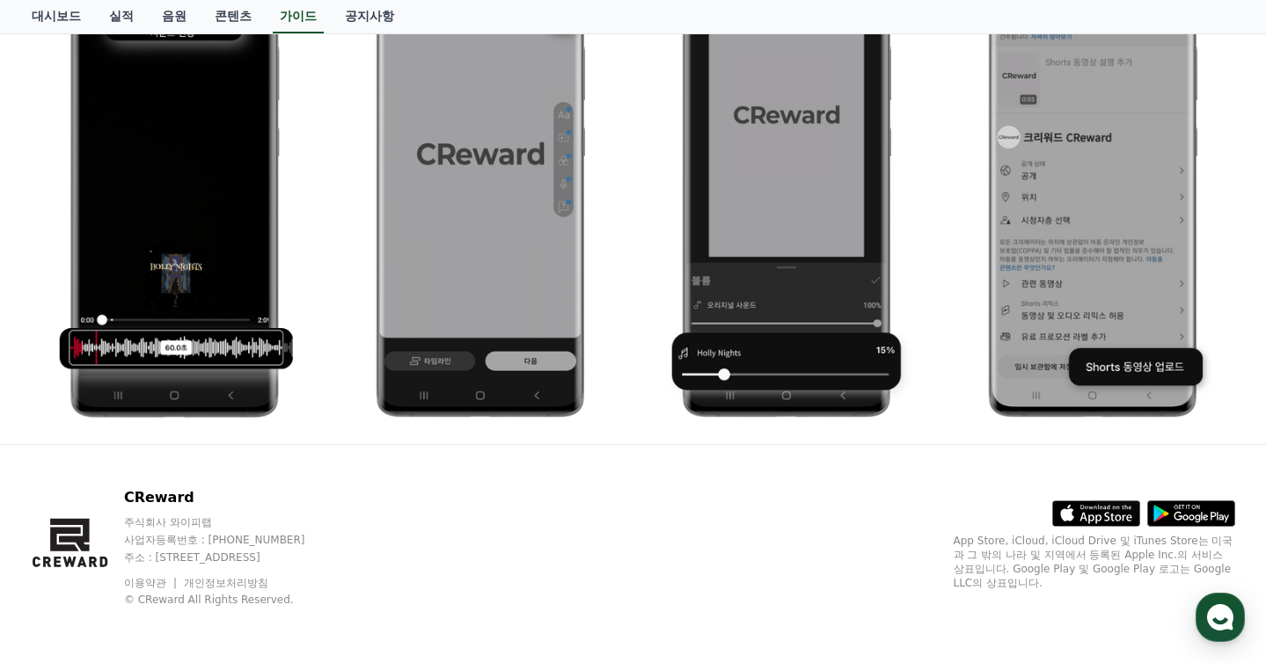
scroll to position [289, 0]
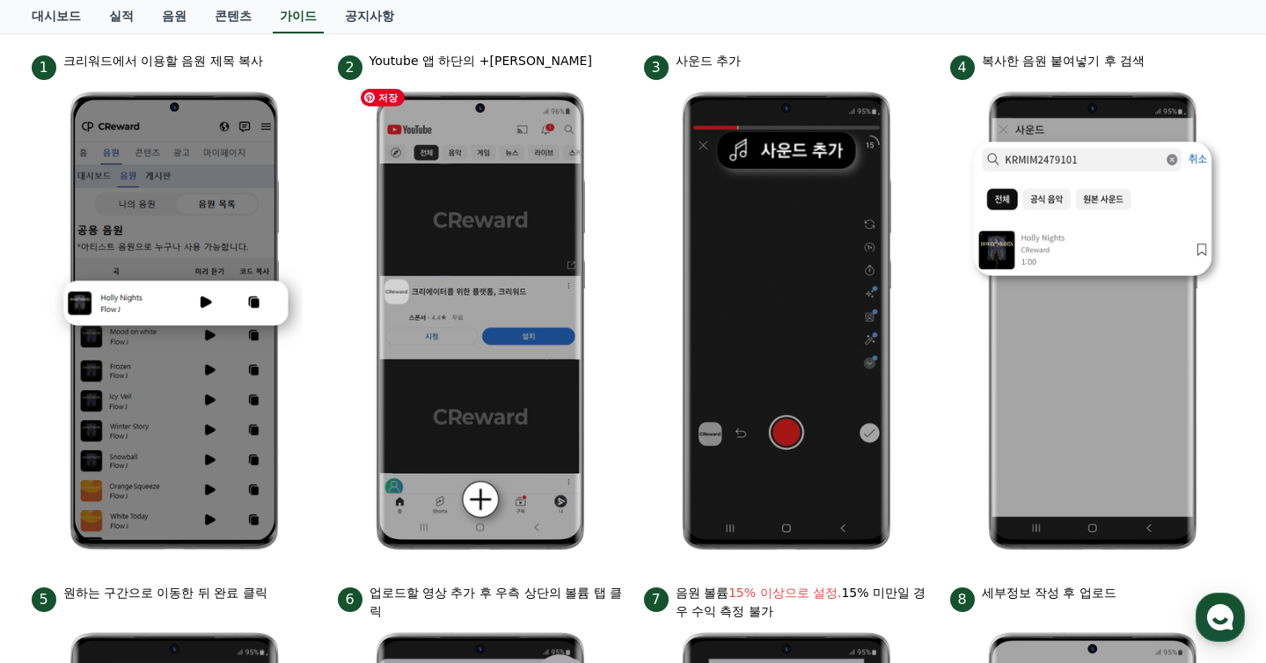
drag, startPoint x: 643, startPoint y: 583, endPoint x: 508, endPoint y: 246, distance: 363.1
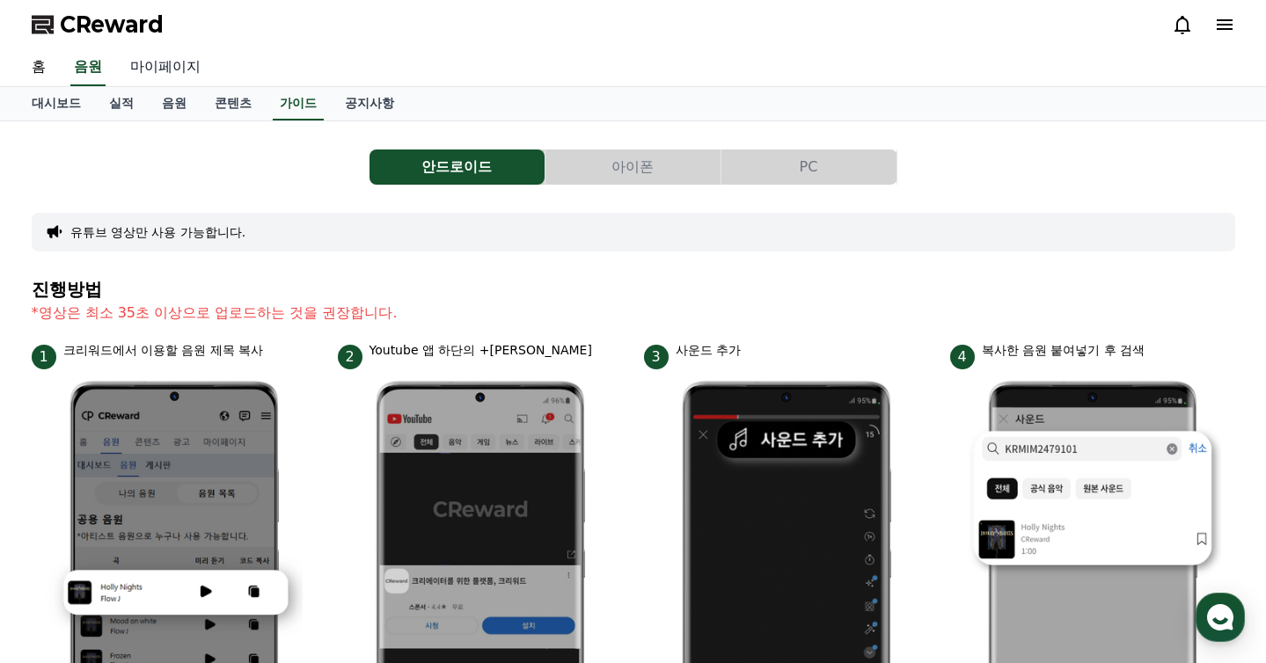
click at [161, 71] on link "마이페이지" at bounding box center [165, 67] width 99 height 37
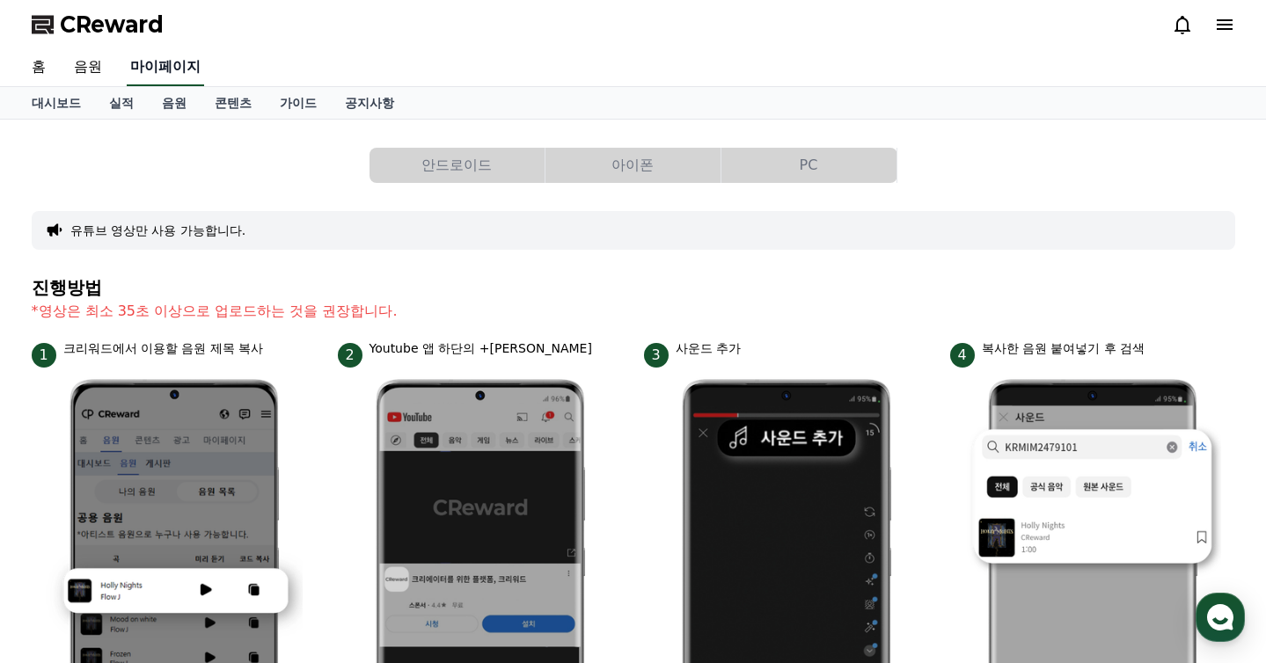
select select "**********"
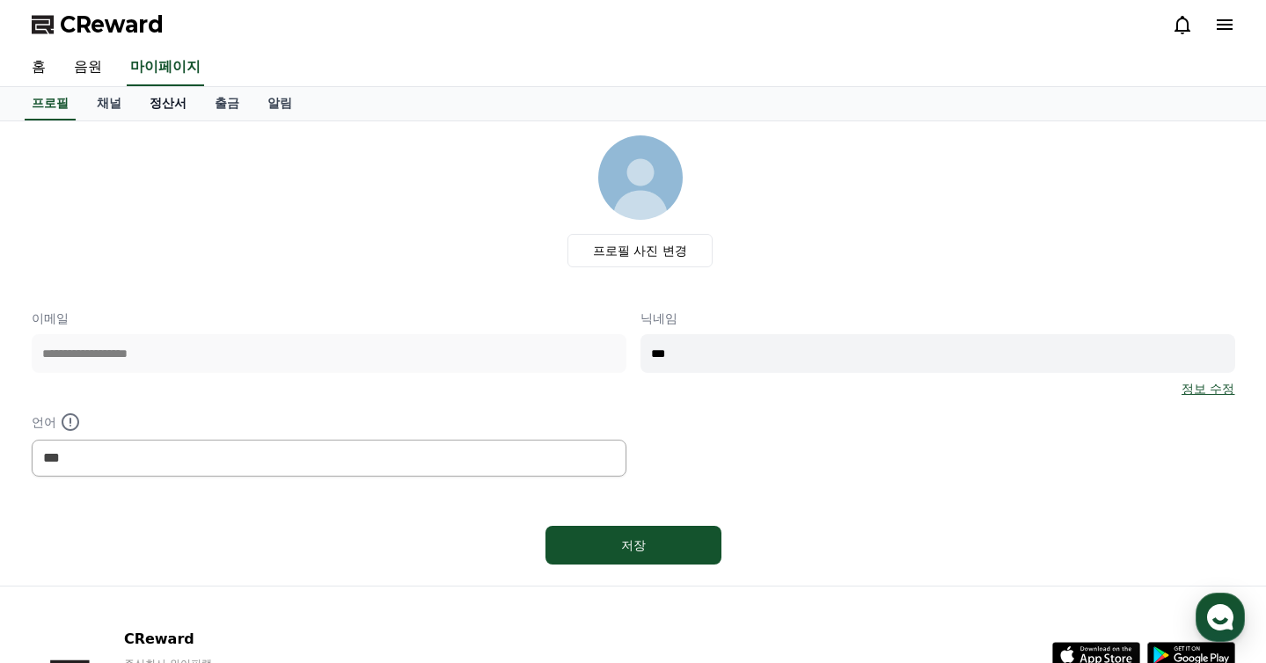
click at [161, 113] on link "정산서" at bounding box center [167, 103] width 65 height 33
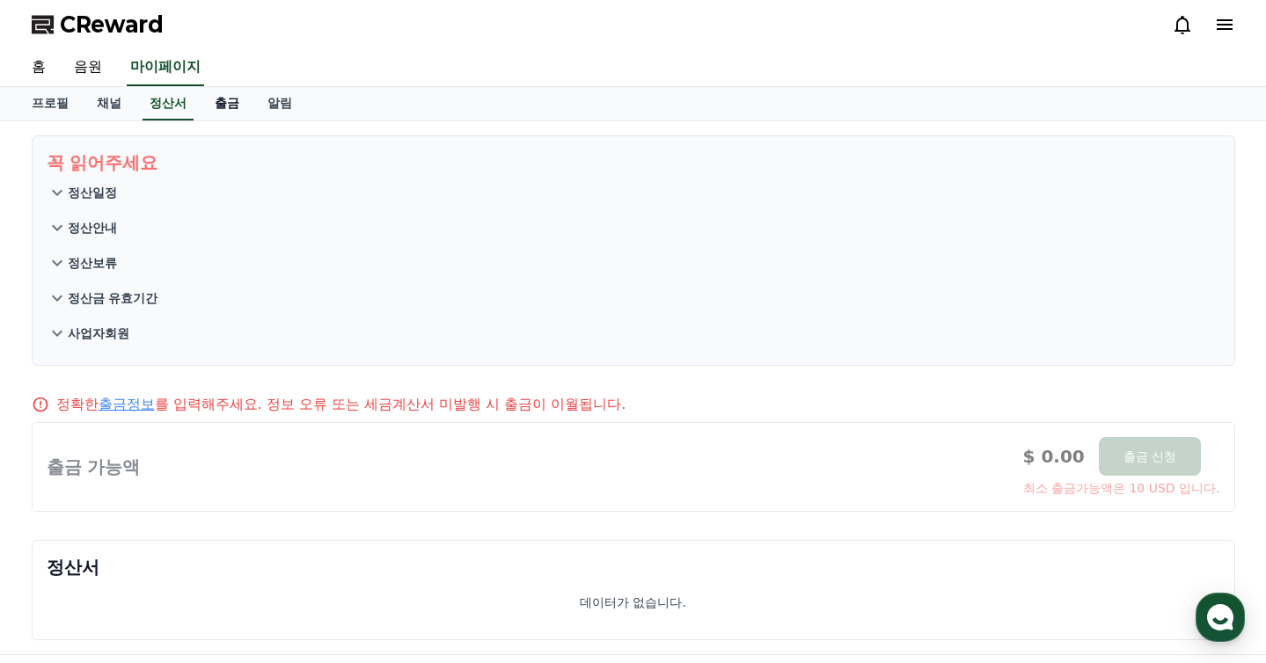
click at [233, 110] on link "출금" at bounding box center [227, 103] width 53 height 33
click at [289, 108] on link "알림" at bounding box center [279, 103] width 53 height 33
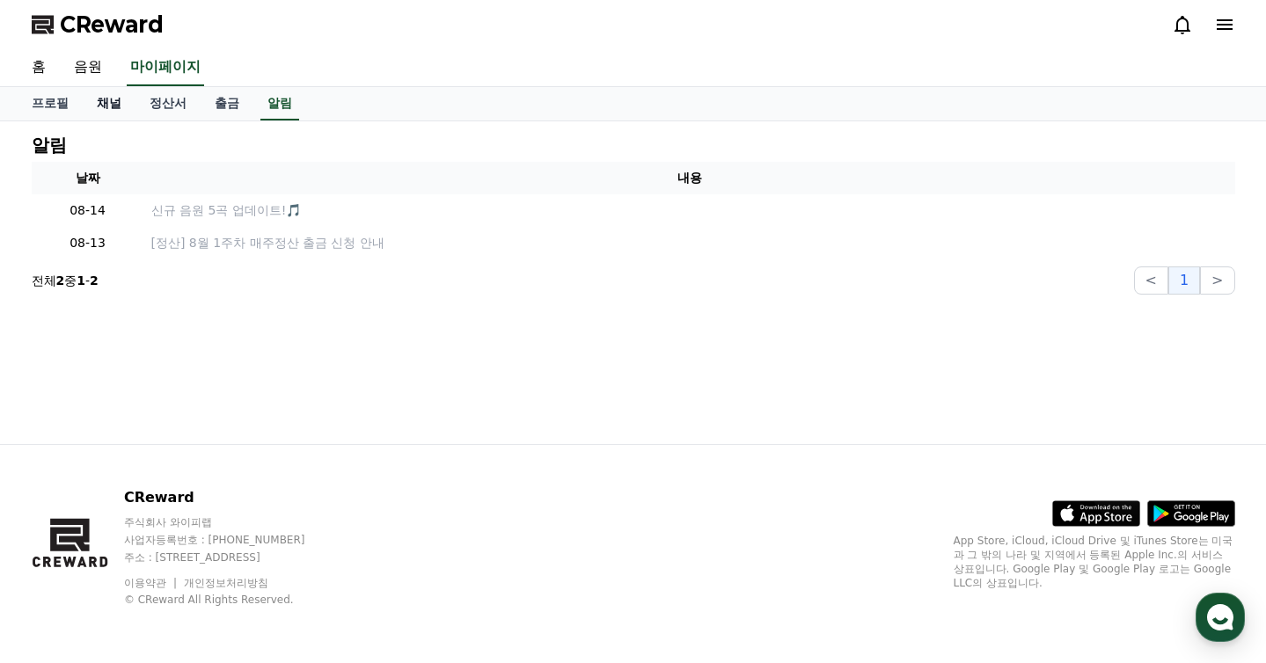
click at [112, 105] on link "채널" at bounding box center [109, 103] width 53 height 33
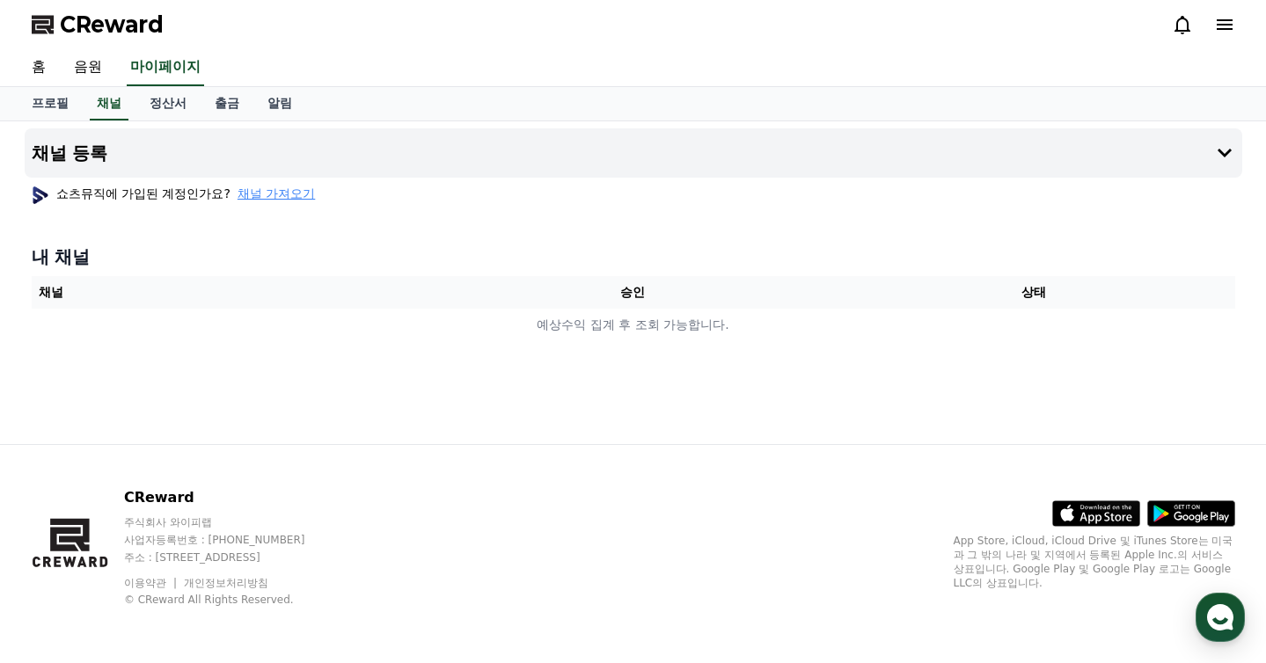
click at [153, 207] on div "쇼츠뮤직에 가입된 계정인가요? 채널 가져오기" at bounding box center [633, 194] width 1217 height 32
click at [254, 195] on span "채널 가져오기" at bounding box center [275, 194] width 77 height 18
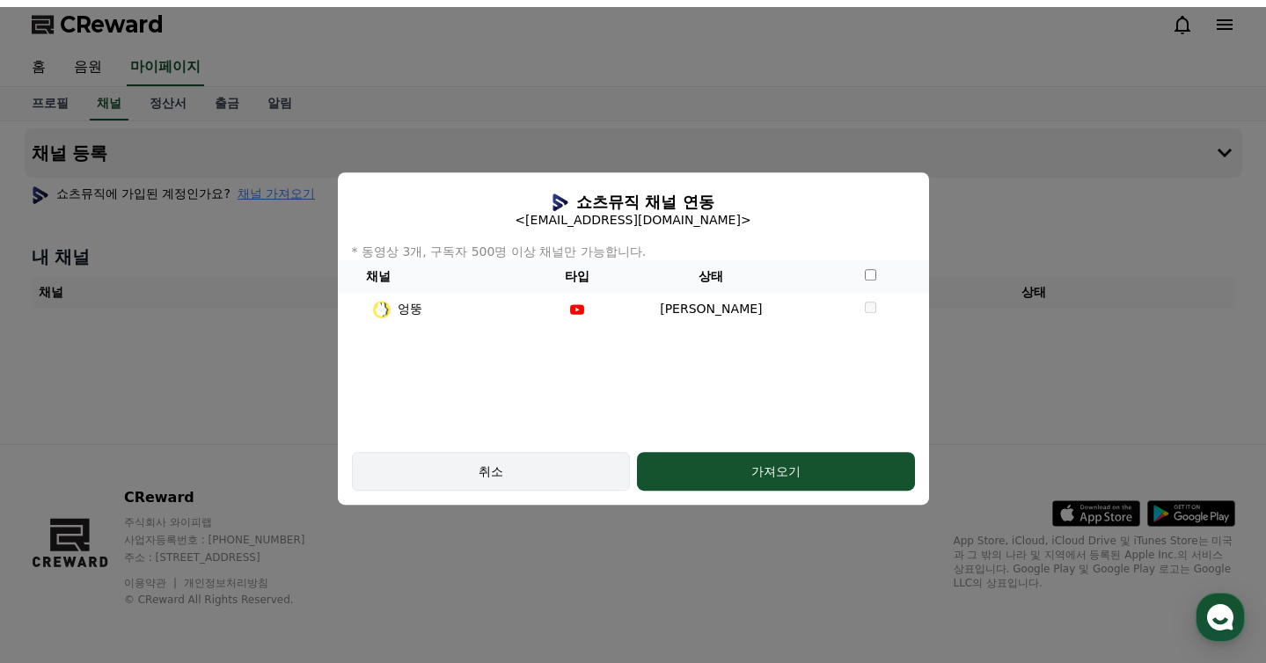
click at [568, 461] on button "취소" at bounding box center [491, 471] width 278 height 39
